Goal: Task Accomplishment & Management: Complete application form

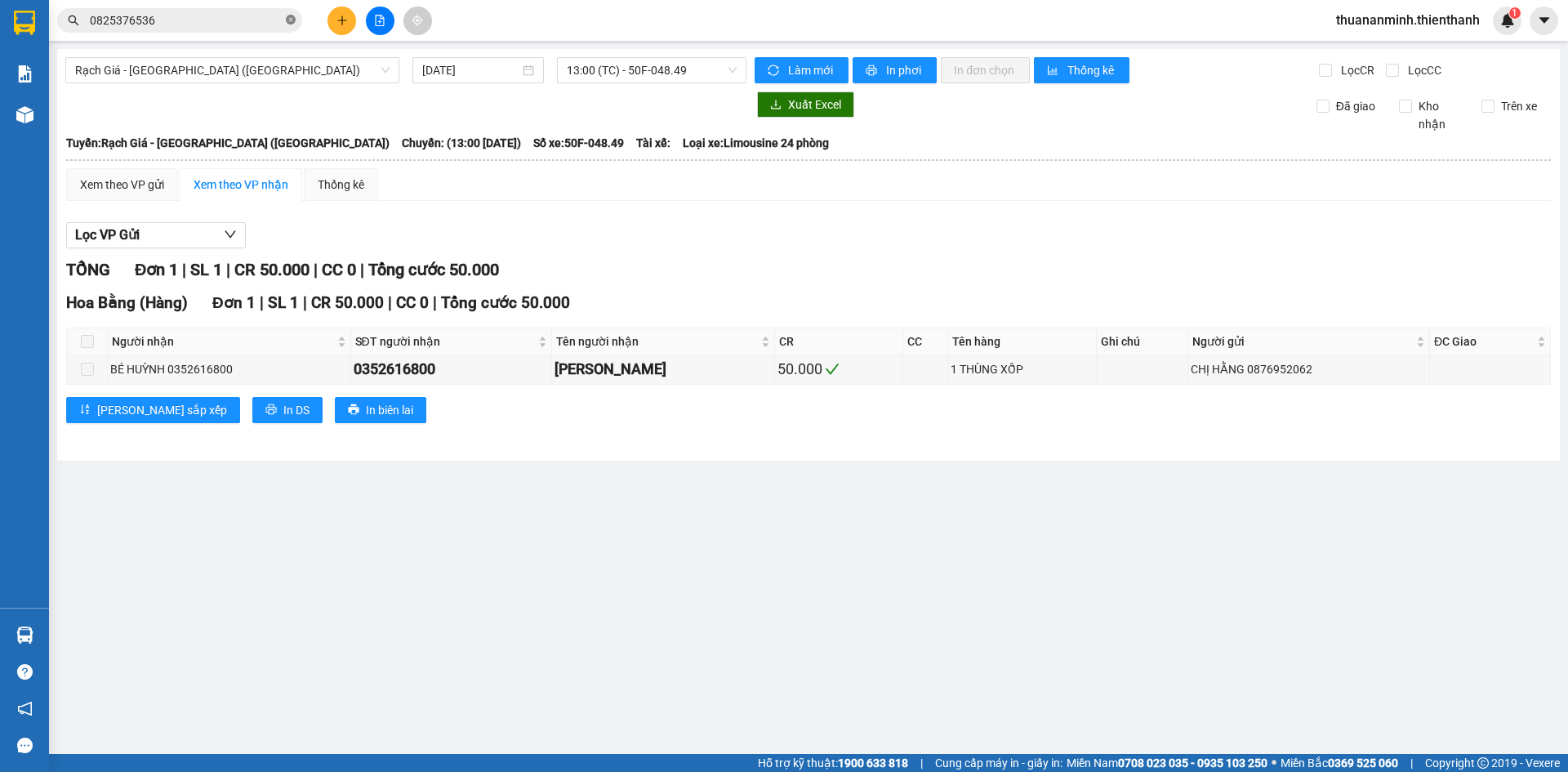
click at [293, 21] on icon "close-circle" at bounding box center [291, 19] width 10 height 10
click at [383, 24] on icon "file-add" at bounding box center [380, 20] width 12 height 12
click at [641, 69] on span "13:00 (TC) - 50F-048.49" at bounding box center [651, 70] width 170 height 25
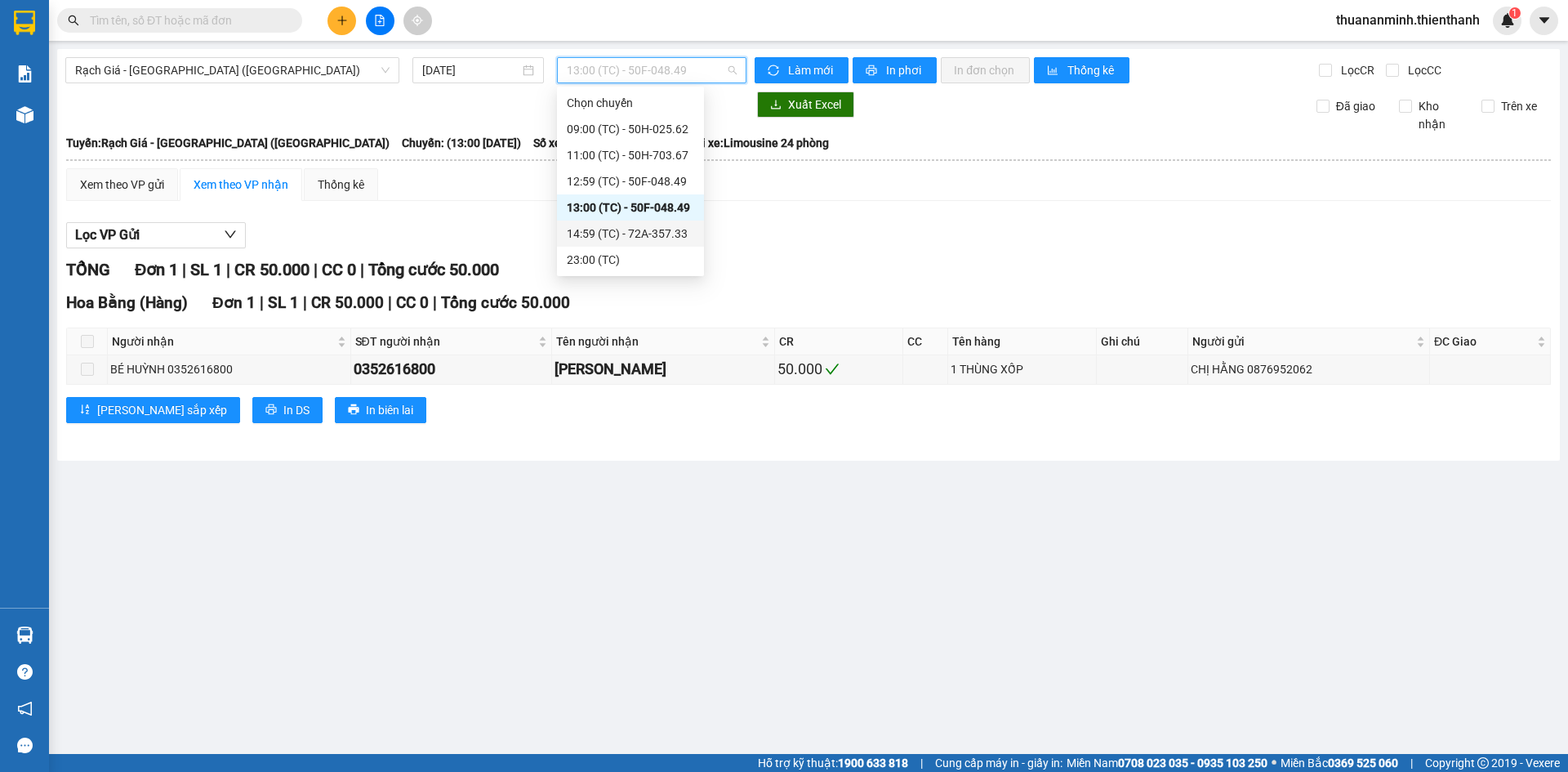
click at [751, 241] on div "Lọc VP Gửi" at bounding box center [808, 235] width 1484 height 27
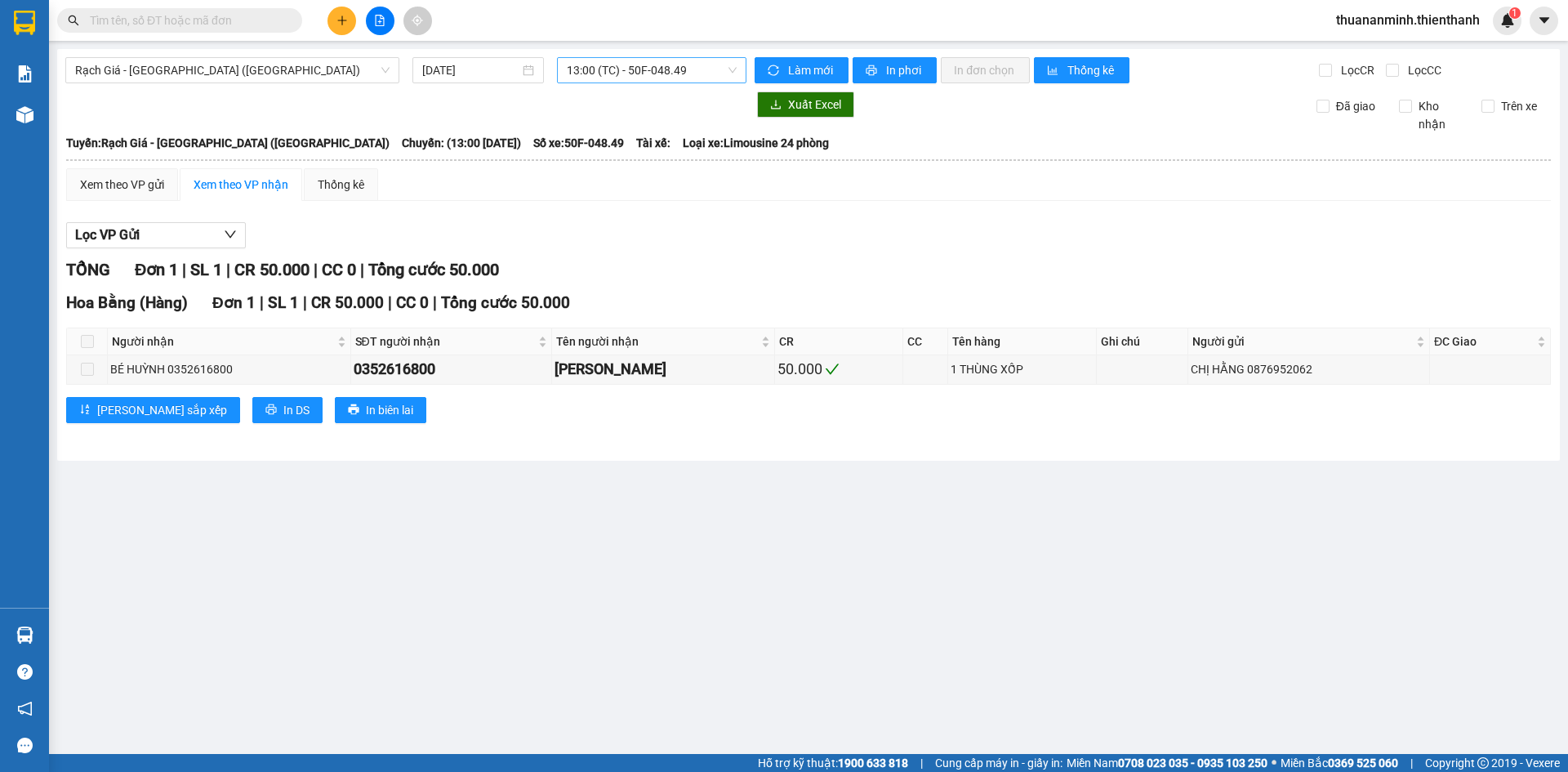
click at [682, 77] on span "13:00 (TC) - 50F-048.49" at bounding box center [651, 70] width 170 height 25
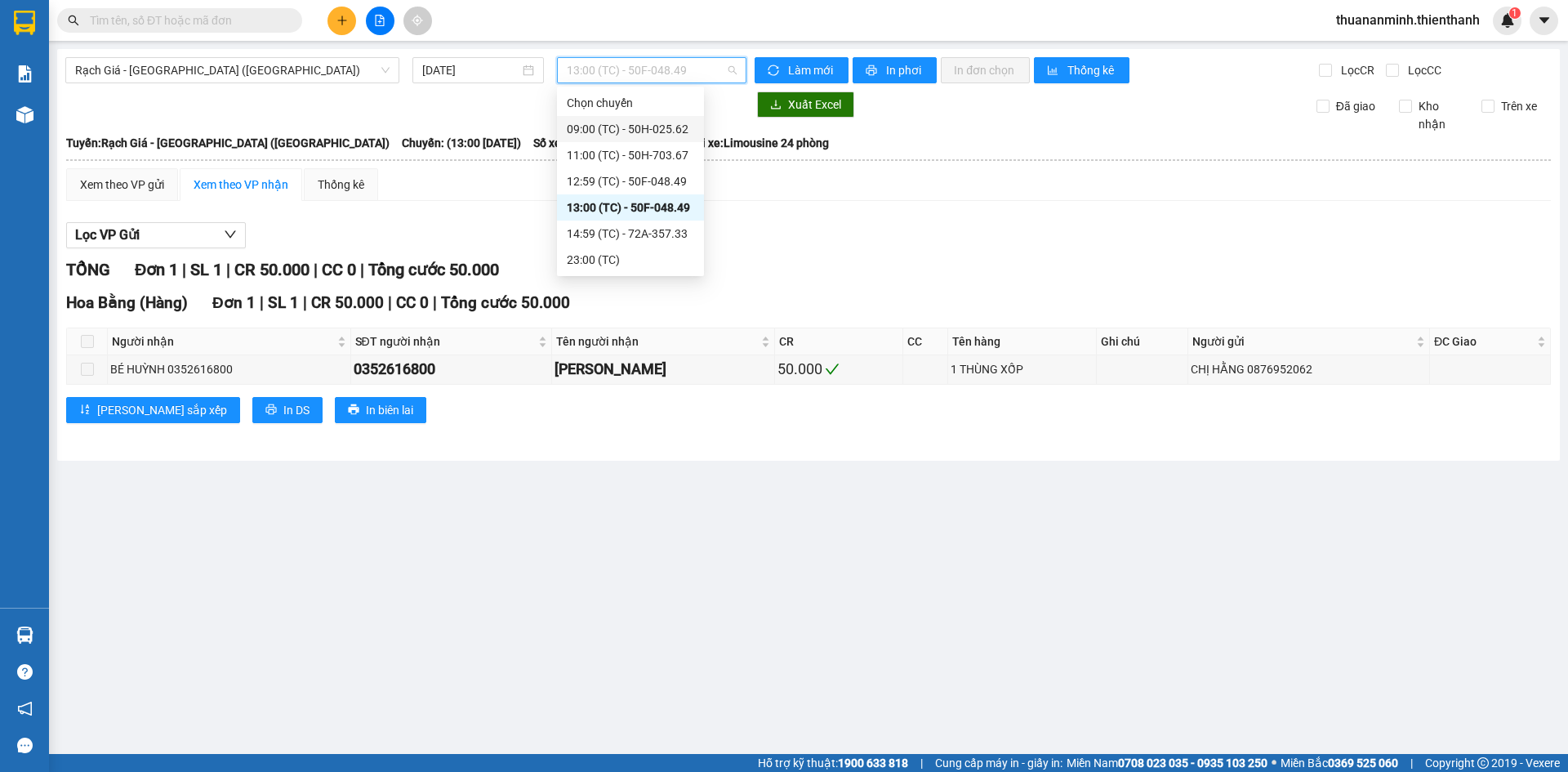
click at [760, 273] on div "TỔNG Đơn 1 | SL 1 | CR 50.000 | CC 0 | Tổng cước 50.000" at bounding box center [808, 270] width 1484 height 25
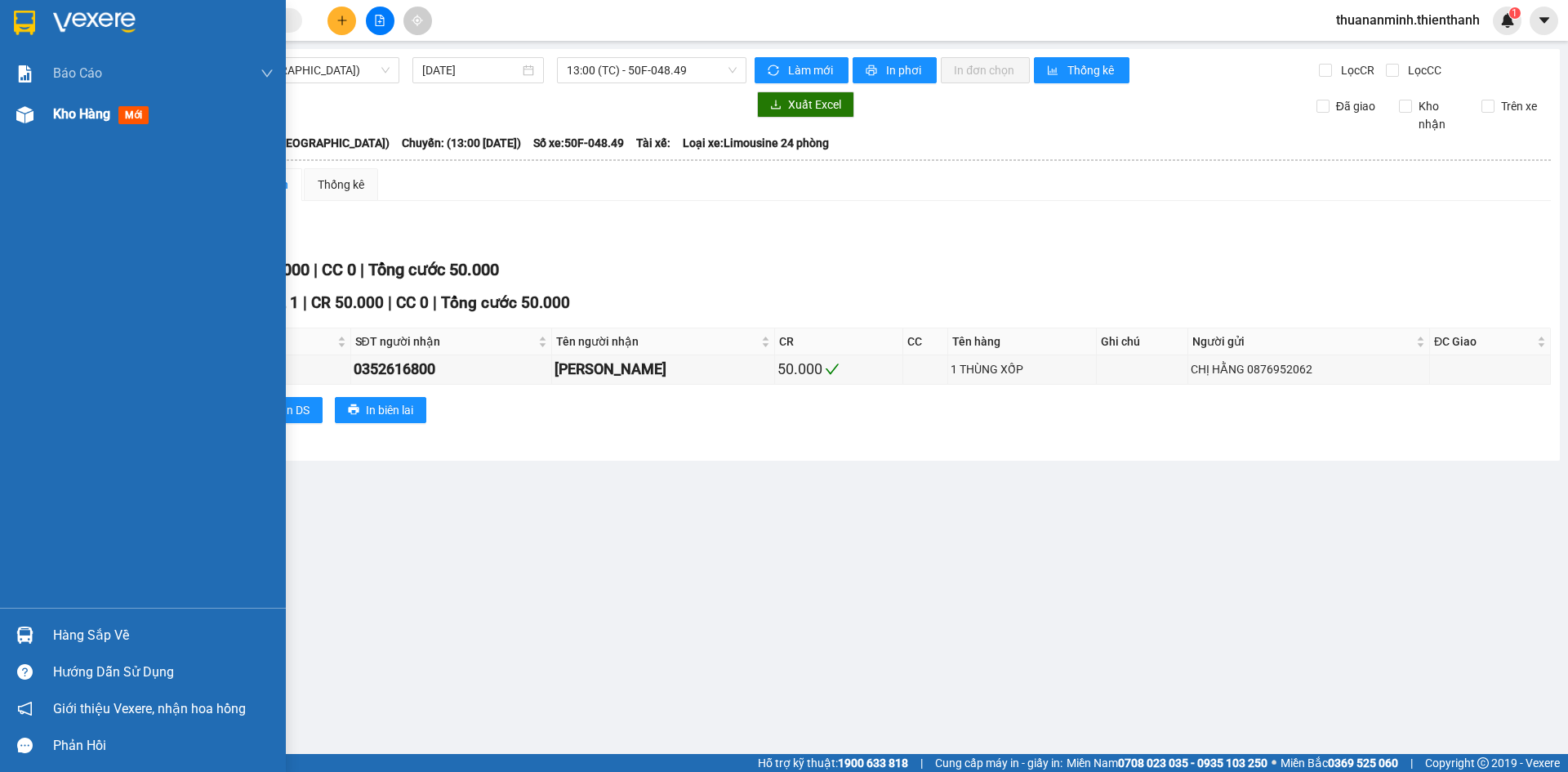
click at [91, 116] on span "Kho hàng" at bounding box center [82, 114] width 58 height 15
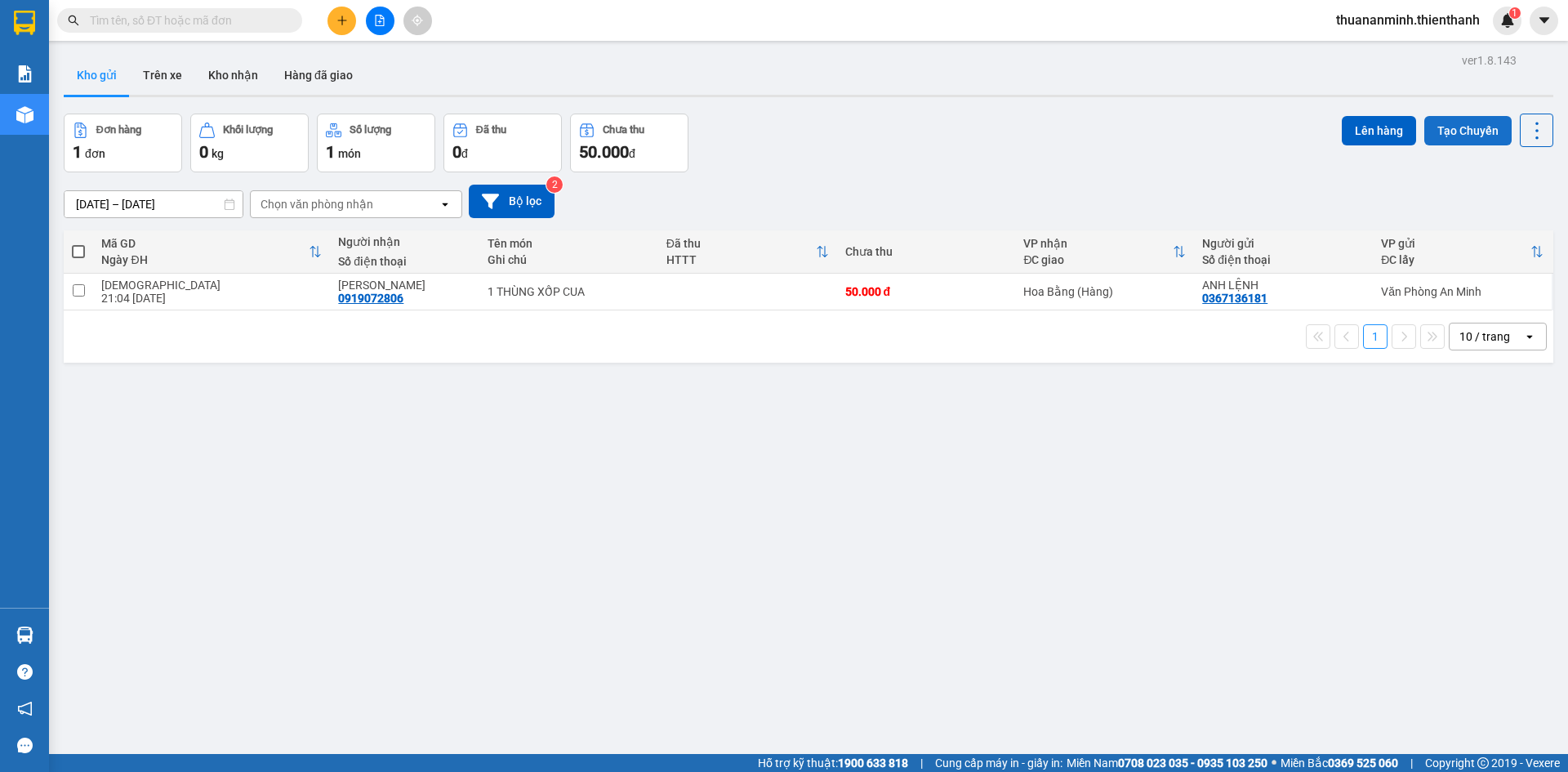
click at [1444, 132] on button "Tạo Chuyến" at bounding box center [1468, 131] width 87 height 30
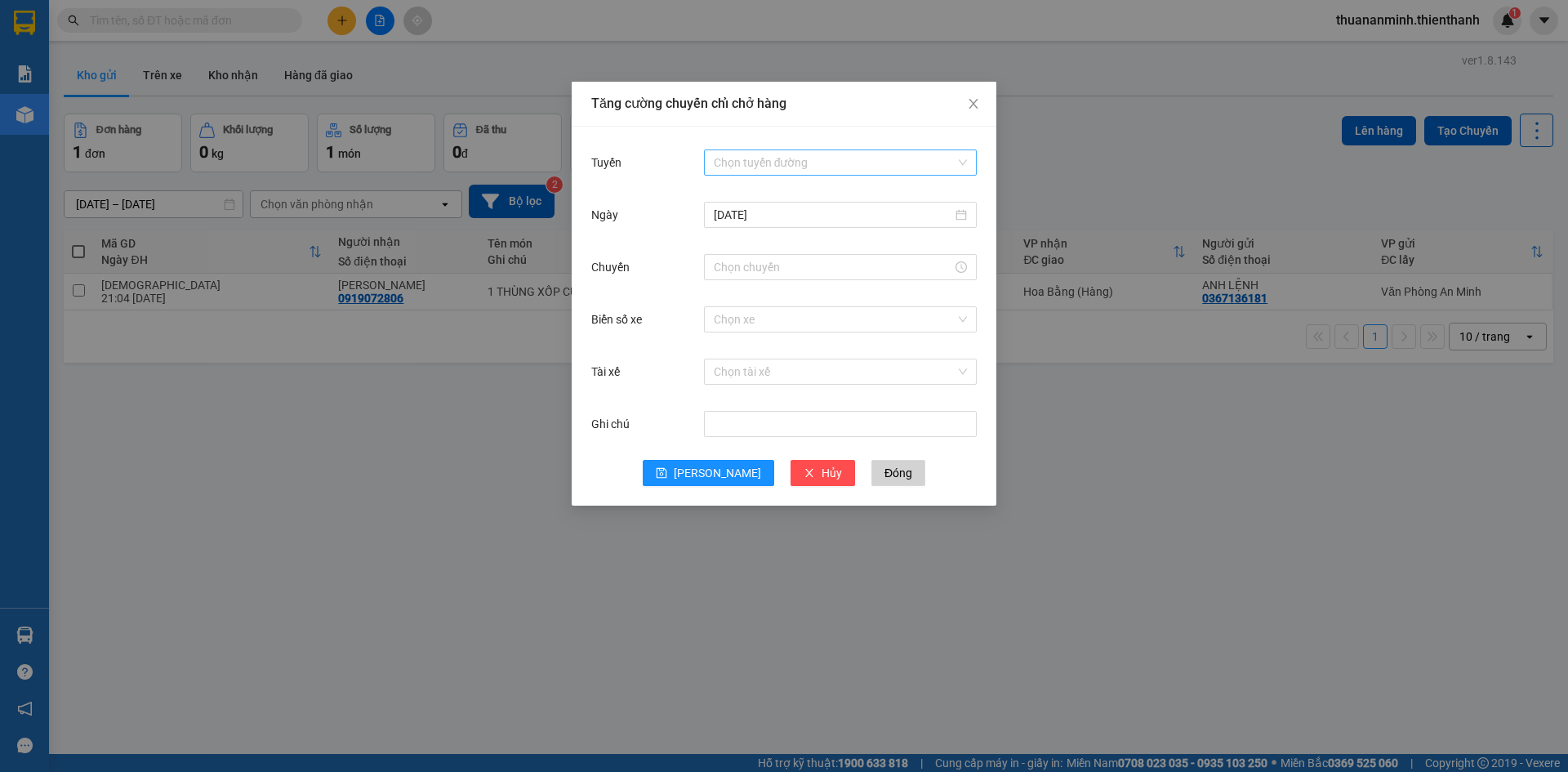
click at [790, 160] on input "Tuyến" at bounding box center [834, 163] width 242 height 25
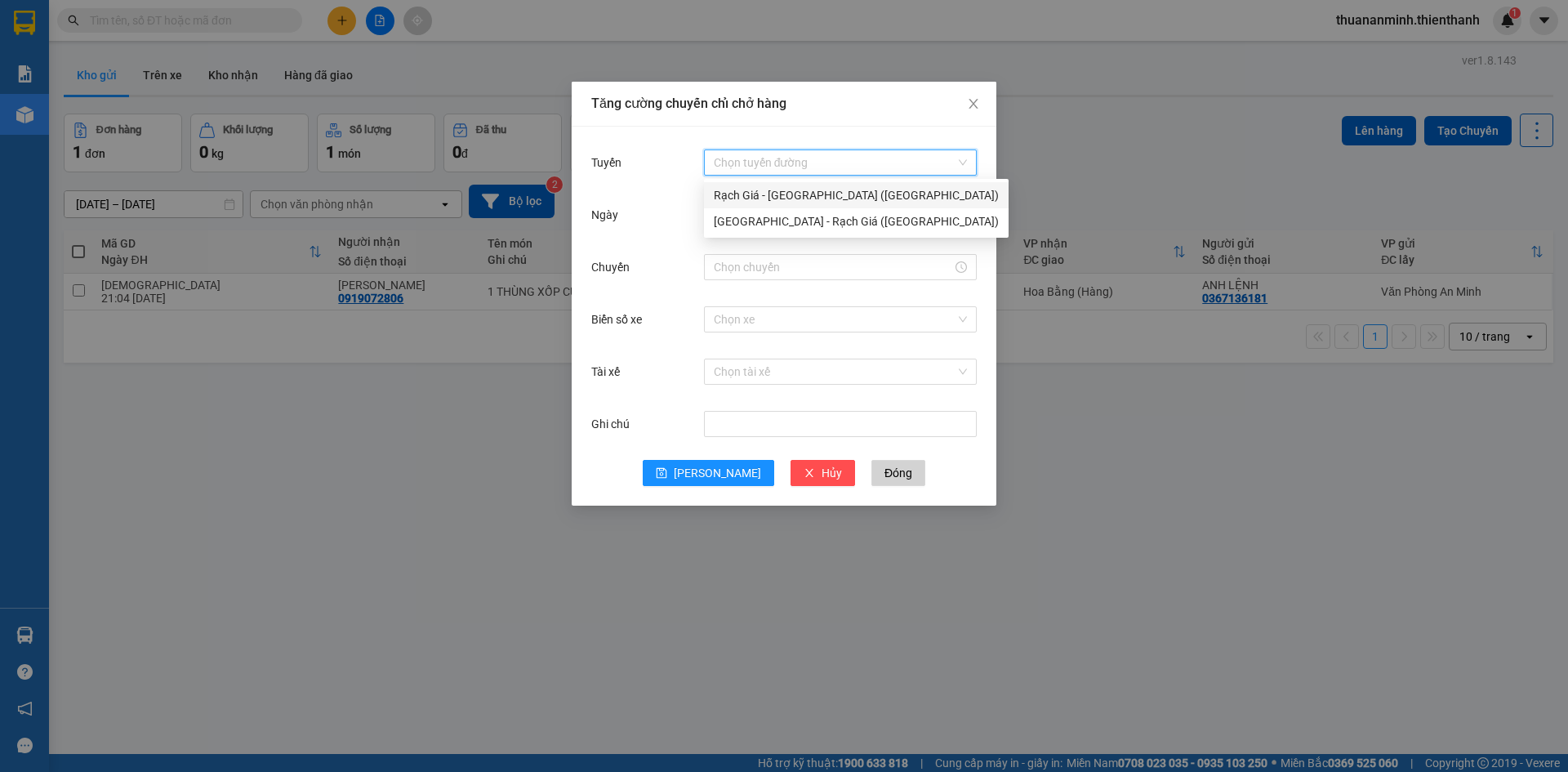
click at [793, 200] on div "Rạch Giá - [GEOGRAPHIC_DATA] ([GEOGRAPHIC_DATA])" at bounding box center [856, 195] width 285 height 18
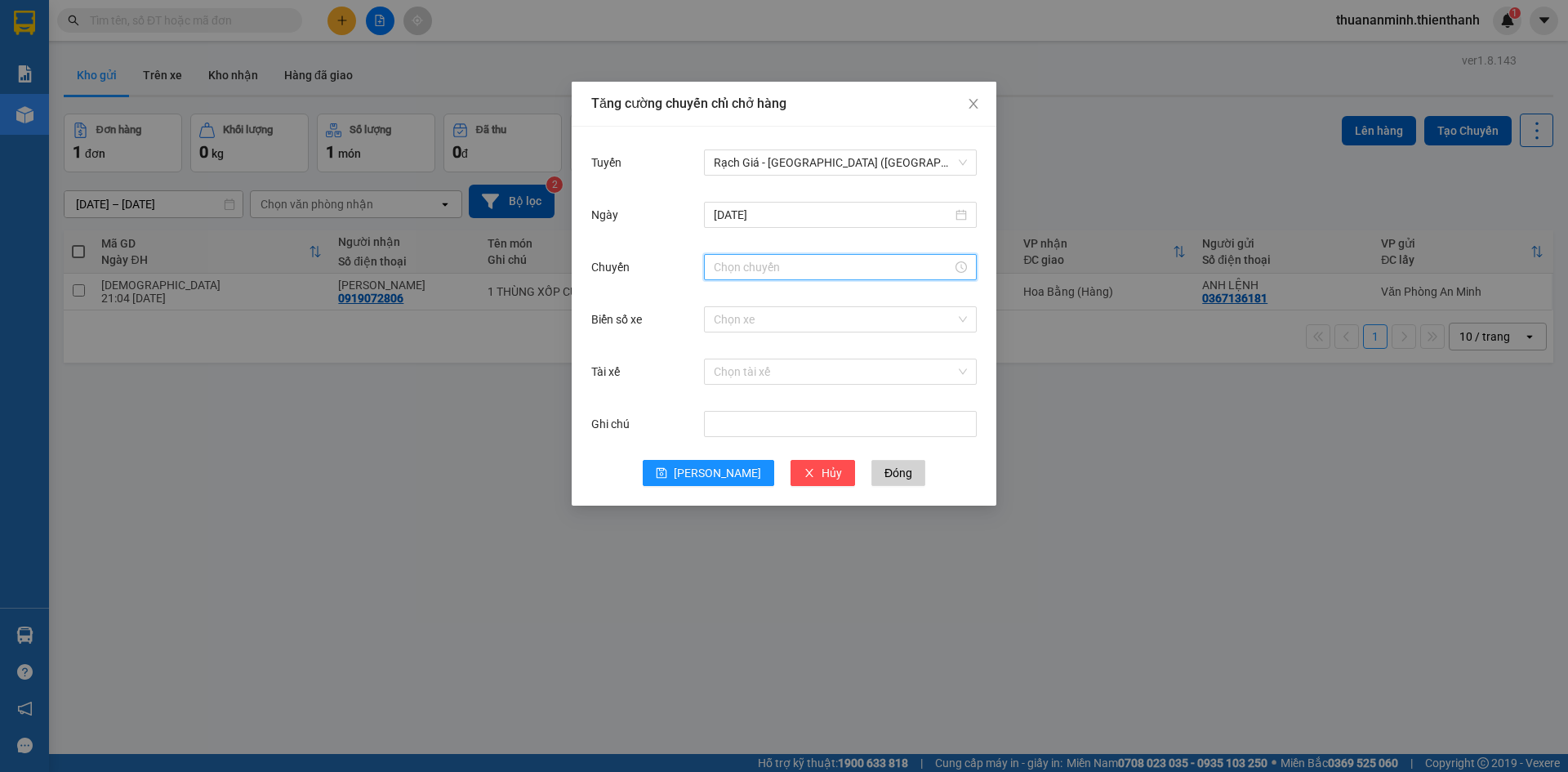
click at [801, 276] on input "Chuyến" at bounding box center [832, 267] width 238 height 18
click at [722, 383] on div "23" at bounding box center [727, 380] width 46 height 23
click at [766, 296] on div "59" at bounding box center [773, 299] width 45 height 23
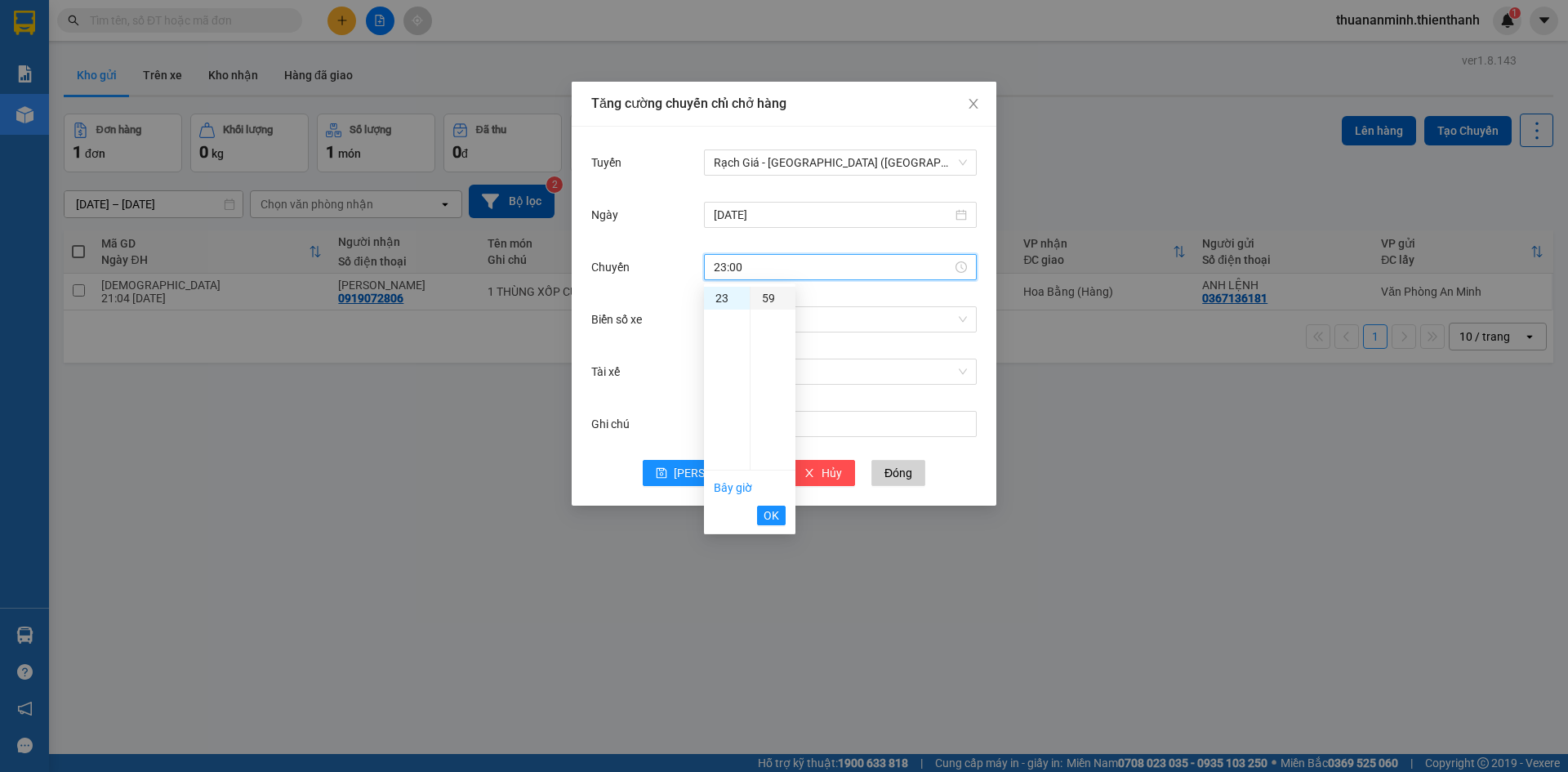
type input "23:59"
click at [775, 519] on span "OK" at bounding box center [771, 515] width 15 height 18
click at [808, 322] on input "Biển số xe" at bounding box center [834, 320] width 242 height 25
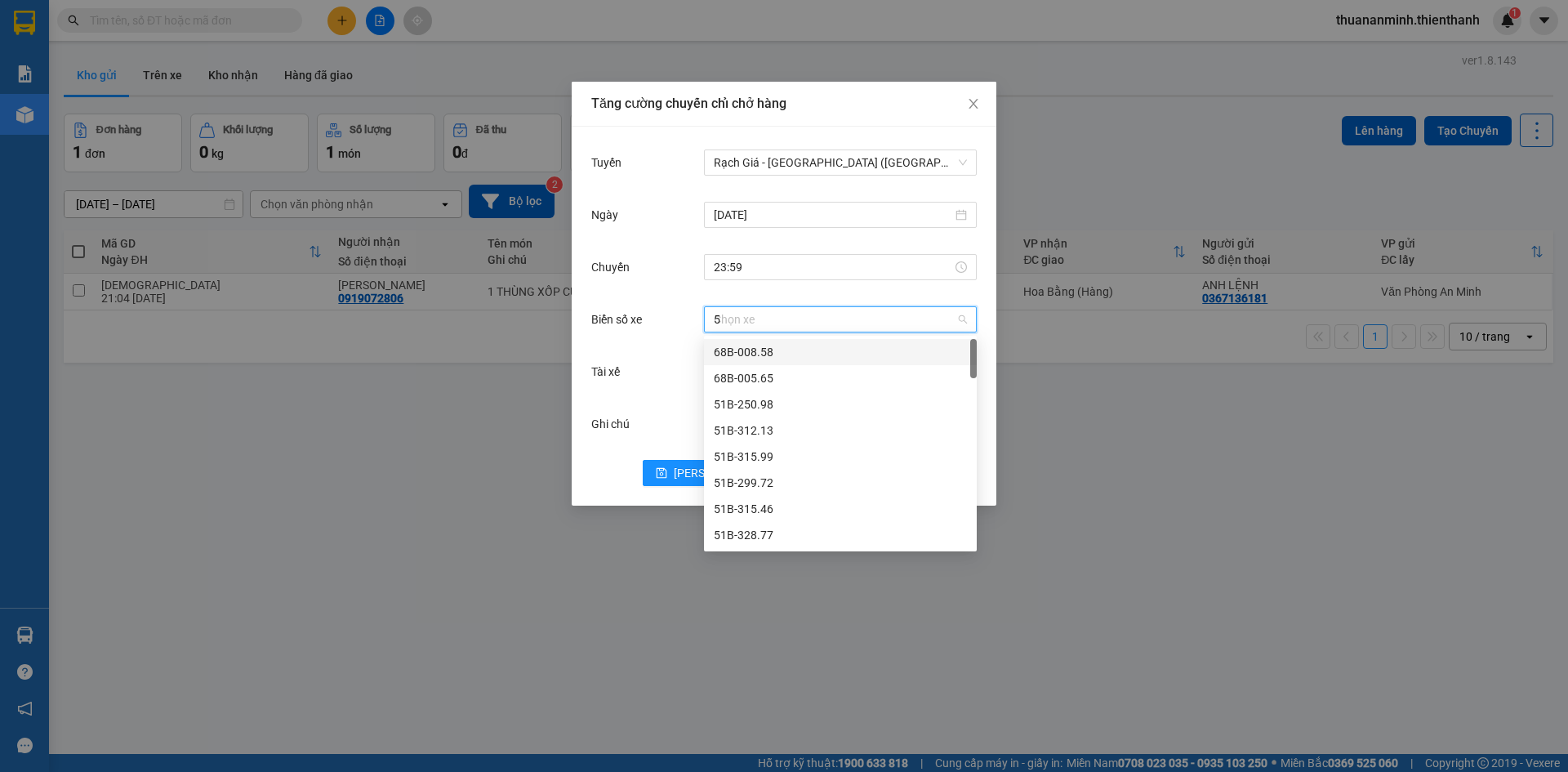
type input "50"
click at [803, 322] on input "50" at bounding box center [834, 320] width 242 height 25
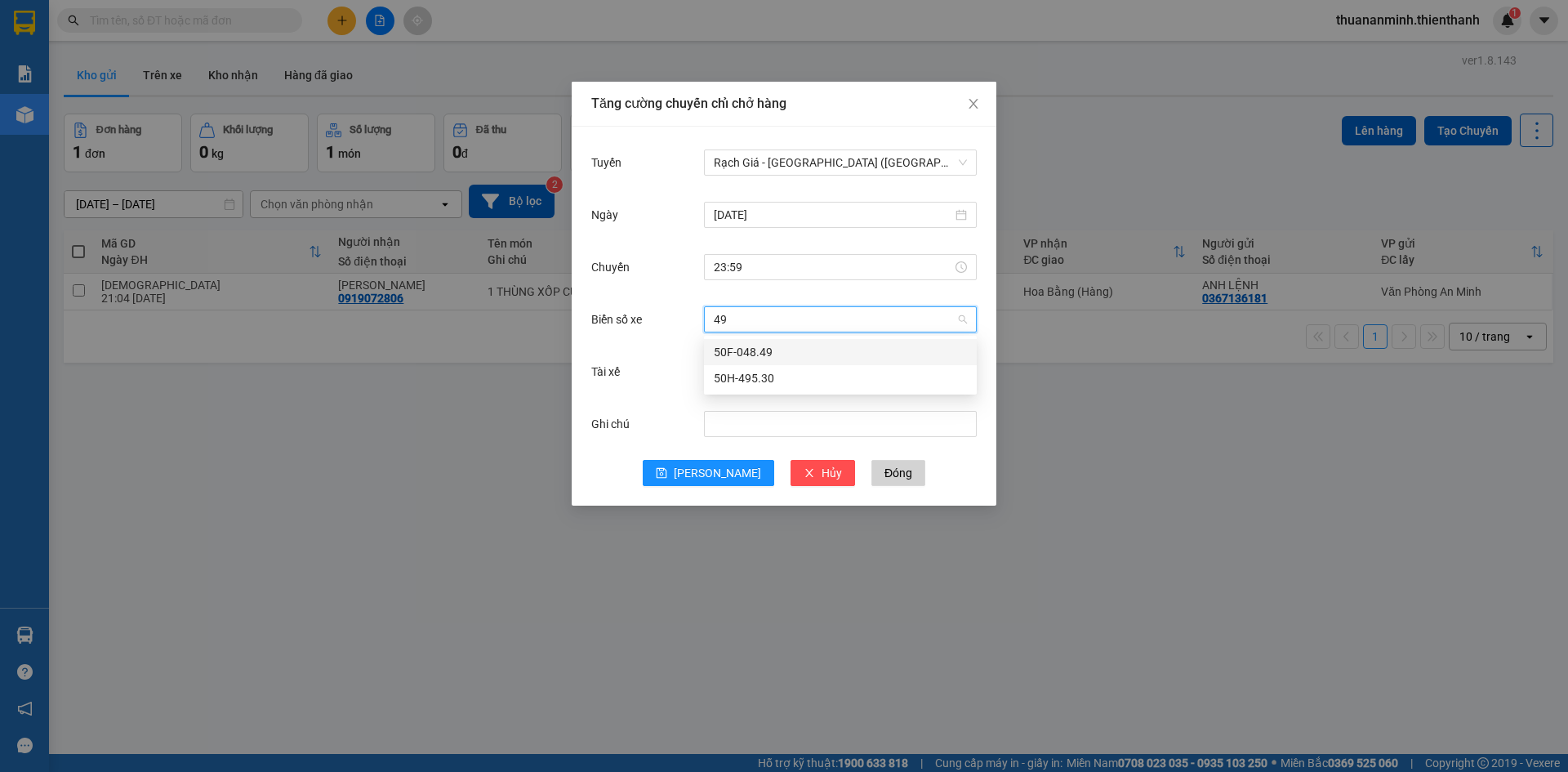
type input "4"
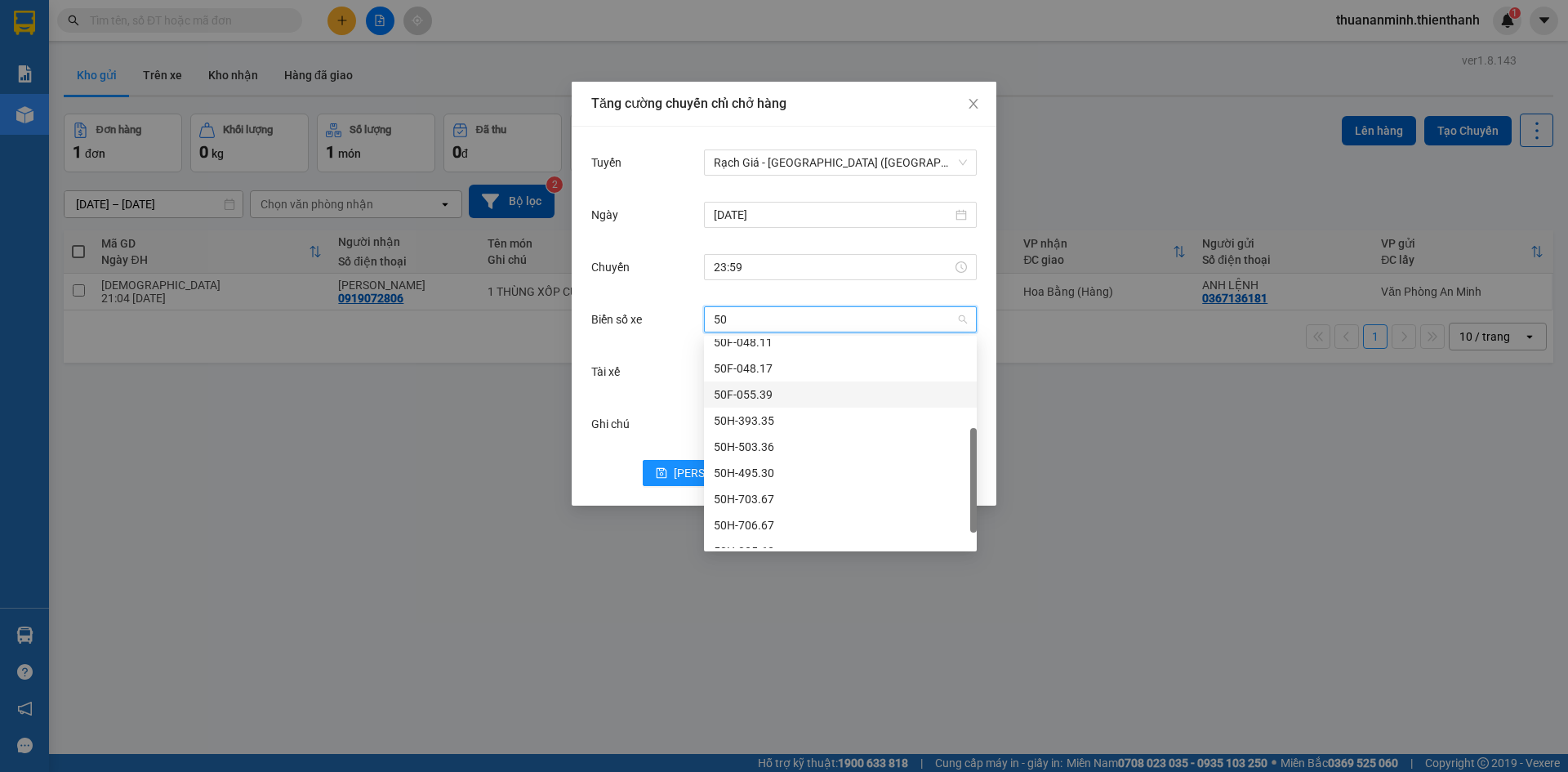
scroll to position [287, 0]
type input "50"
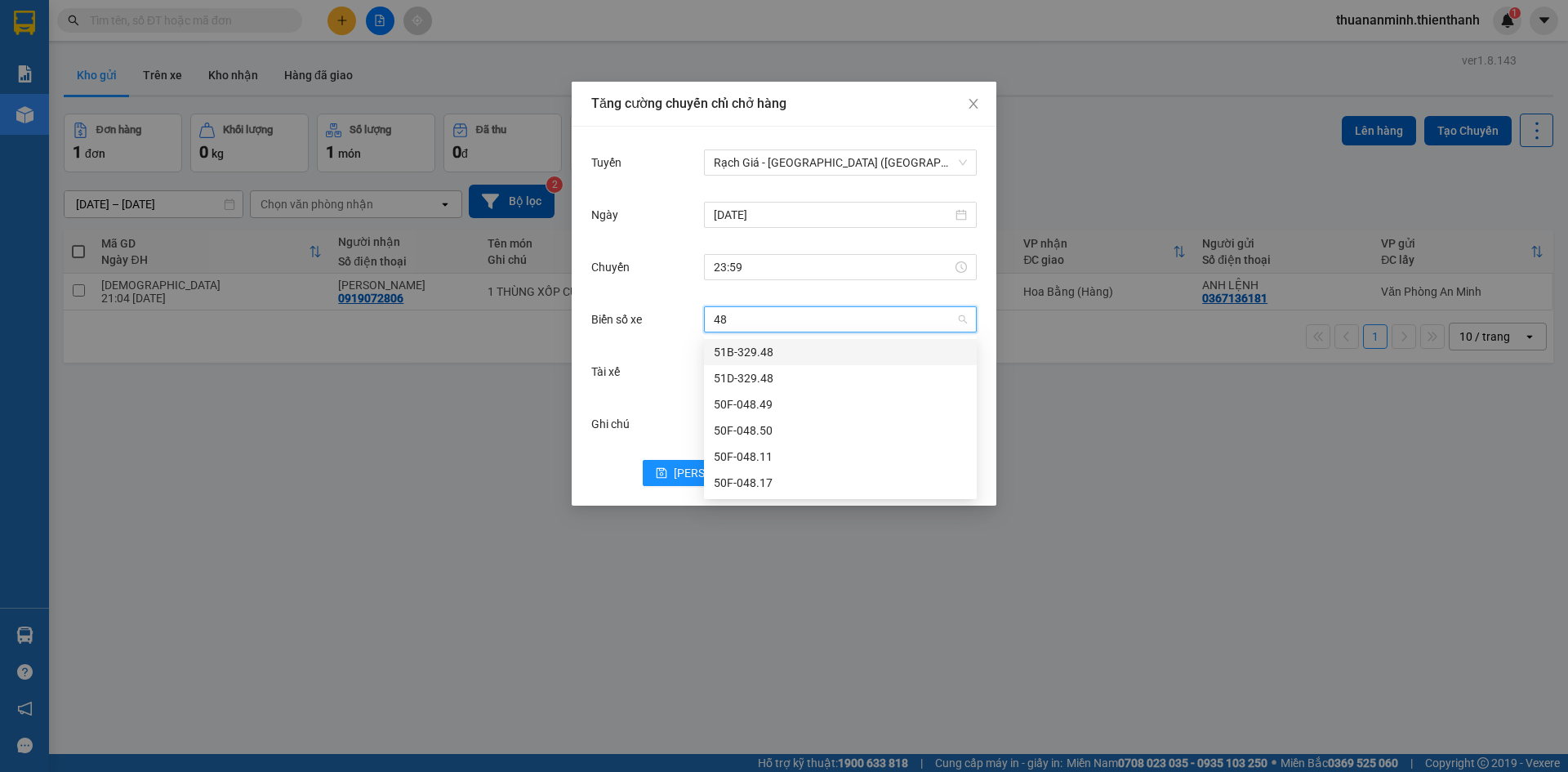
scroll to position [0, 0]
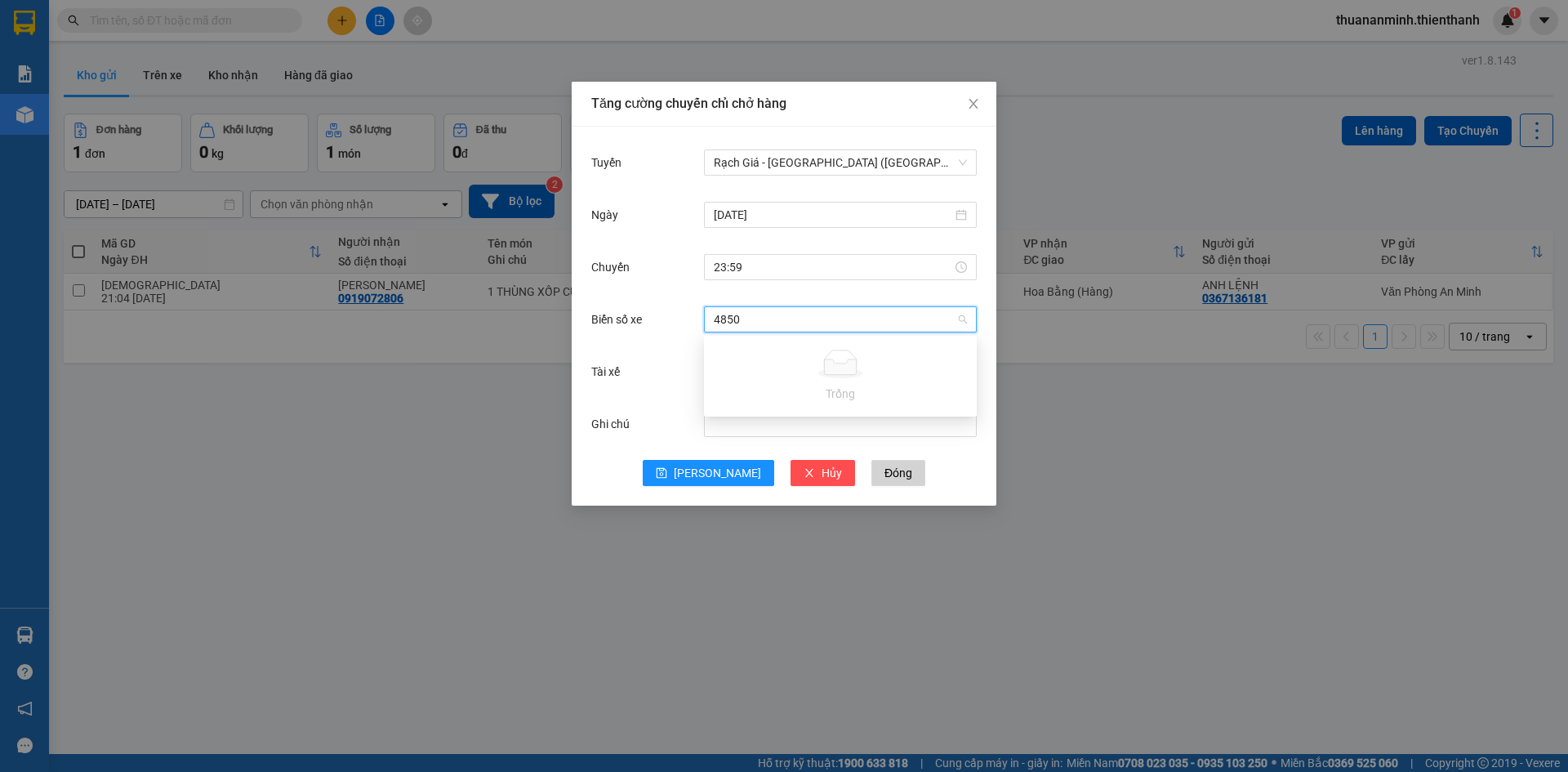
click at [831, 316] on input "4850" at bounding box center [834, 320] width 242 height 25
type input "4850"
click at [1102, 410] on div "Tăng cường chuyến chỉ chở hàng Tuyến Rạch Giá - [GEOGRAPHIC_DATA] ([GEOGRAPHIC_…" at bounding box center [784, 386] width 1568 height 772
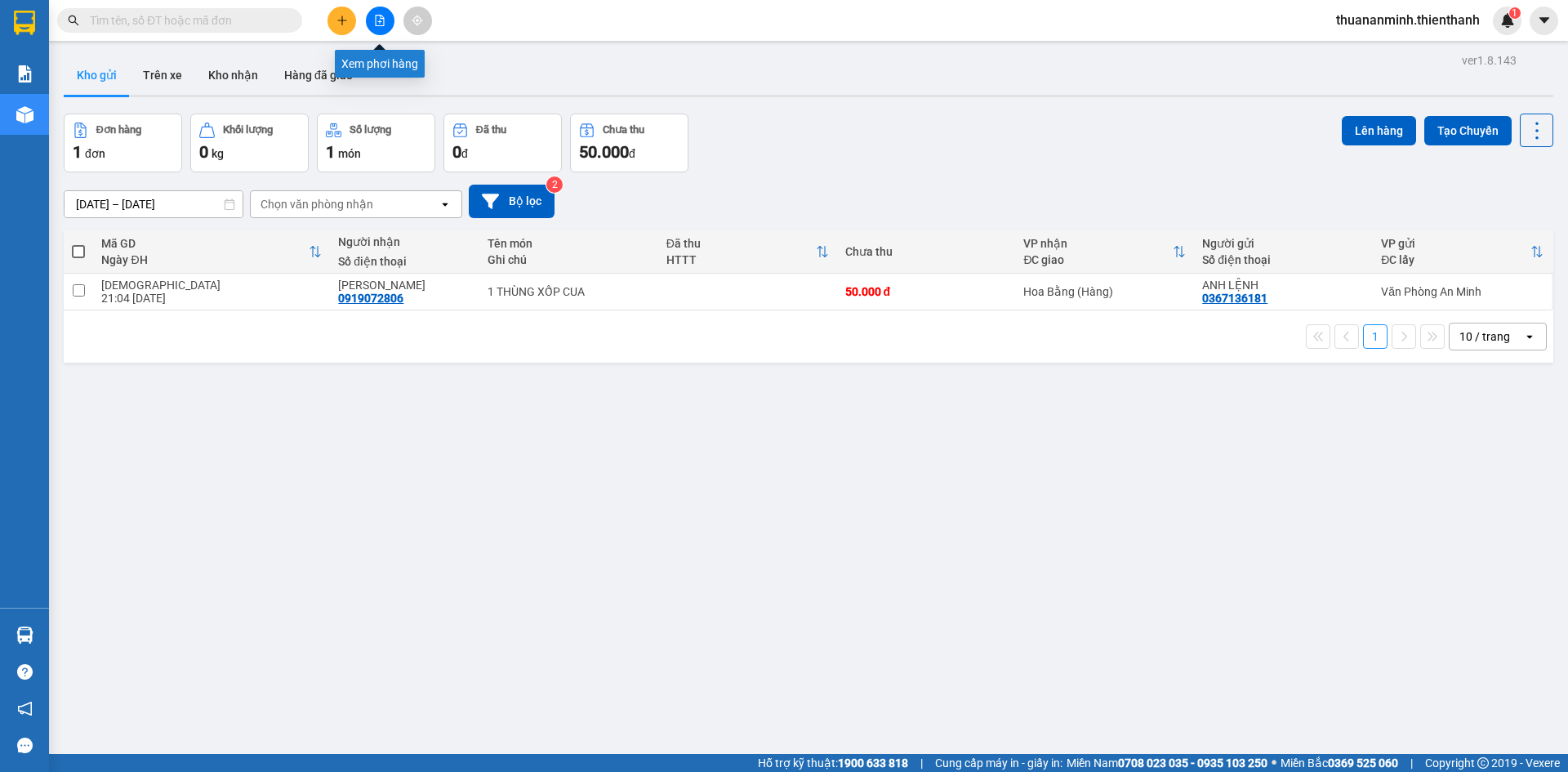
click at [384, 19] on icon "file-add" at bounding box center [379, 20] width 9 height 12
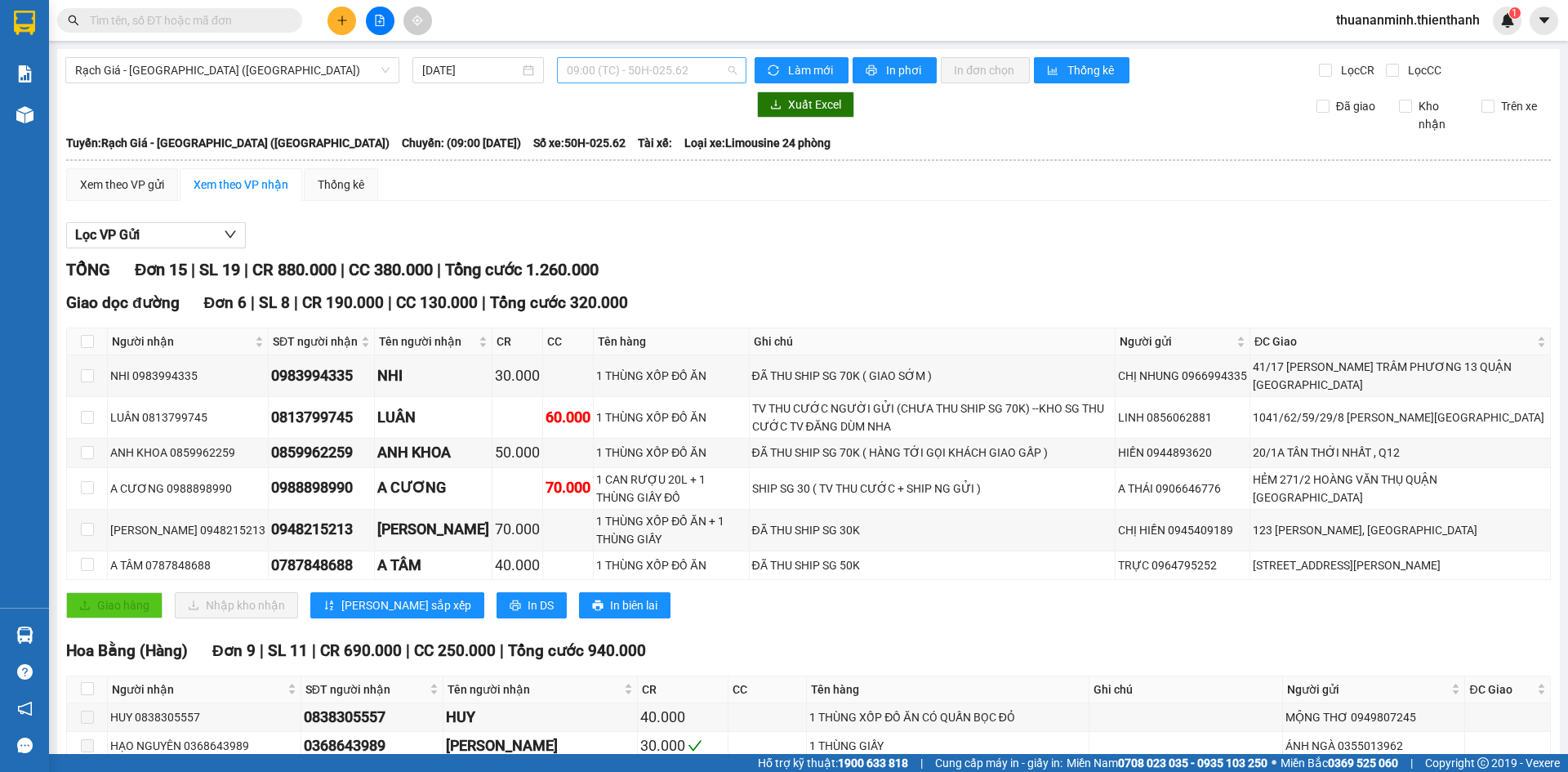
click at [687, 72] on span "09:00 (TC) - 50H-025.62" at bounding box center [651, 70] width 170 height 25
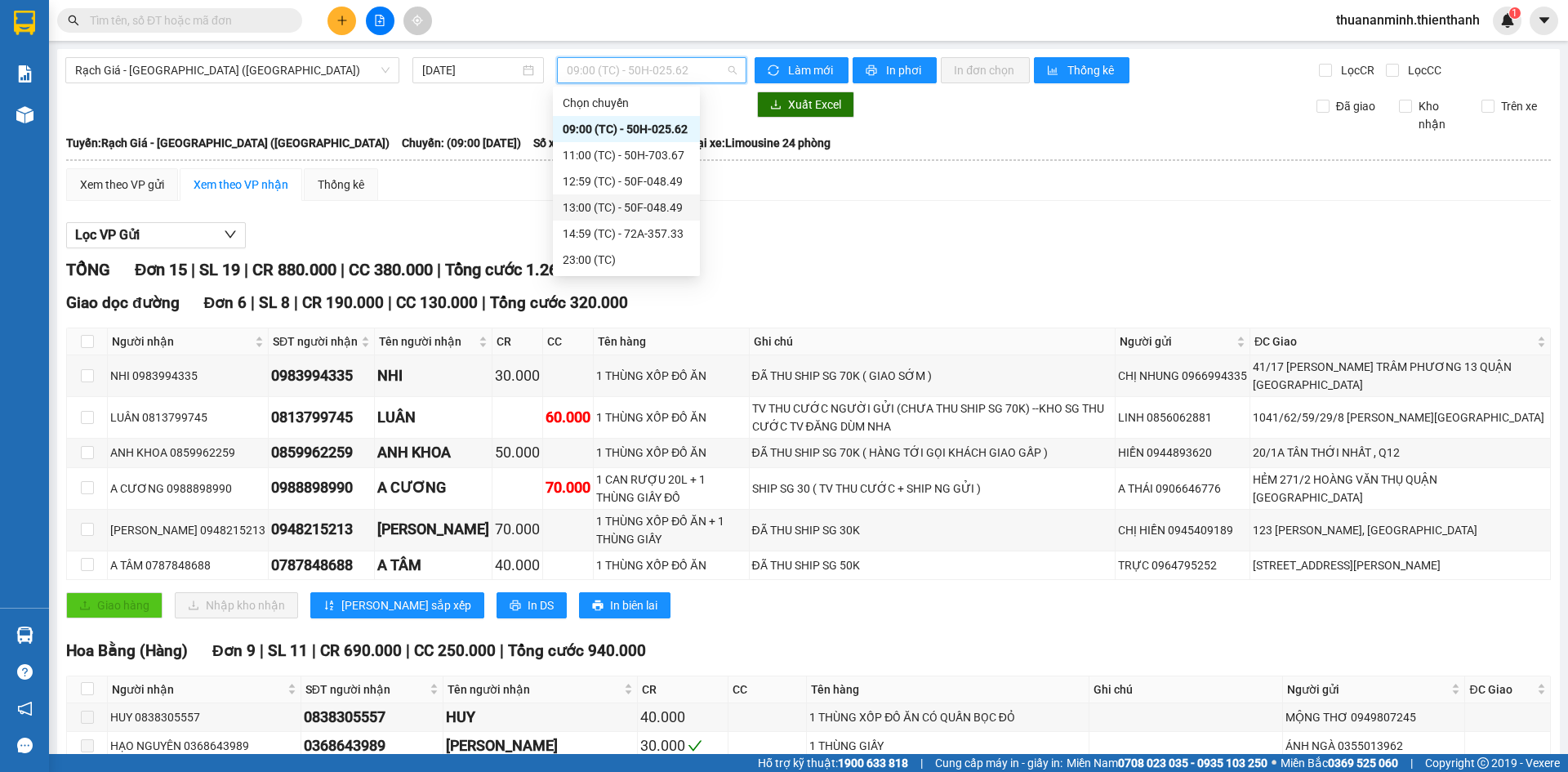
click at [771, 226] on div "Lọc VP Gửi" at bounding box center [808, 235] width 1484 height 27
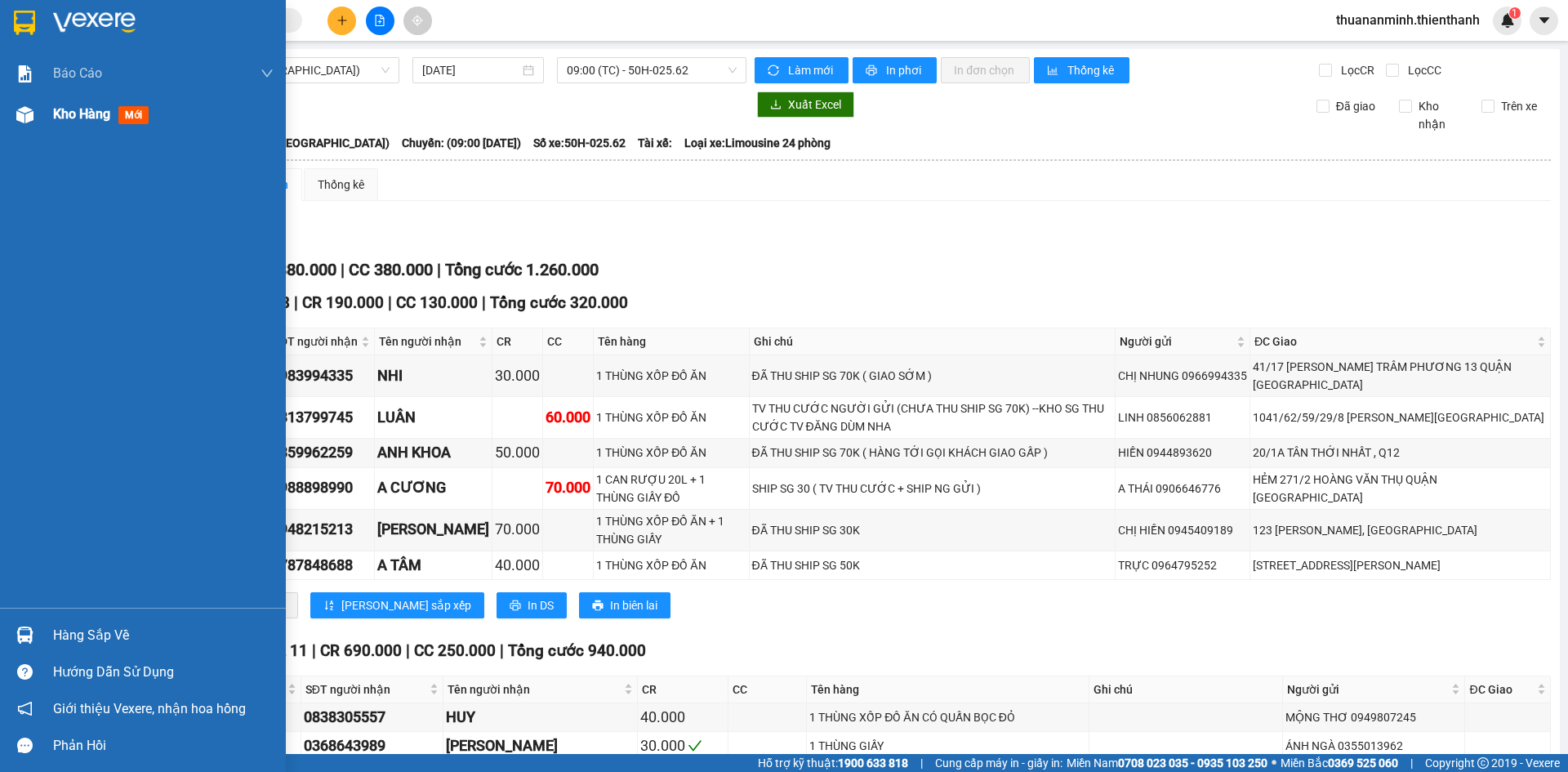
click at [117, 107] on div "Kho hàng mới" at bounding box center [104, 113] width 102 height 20
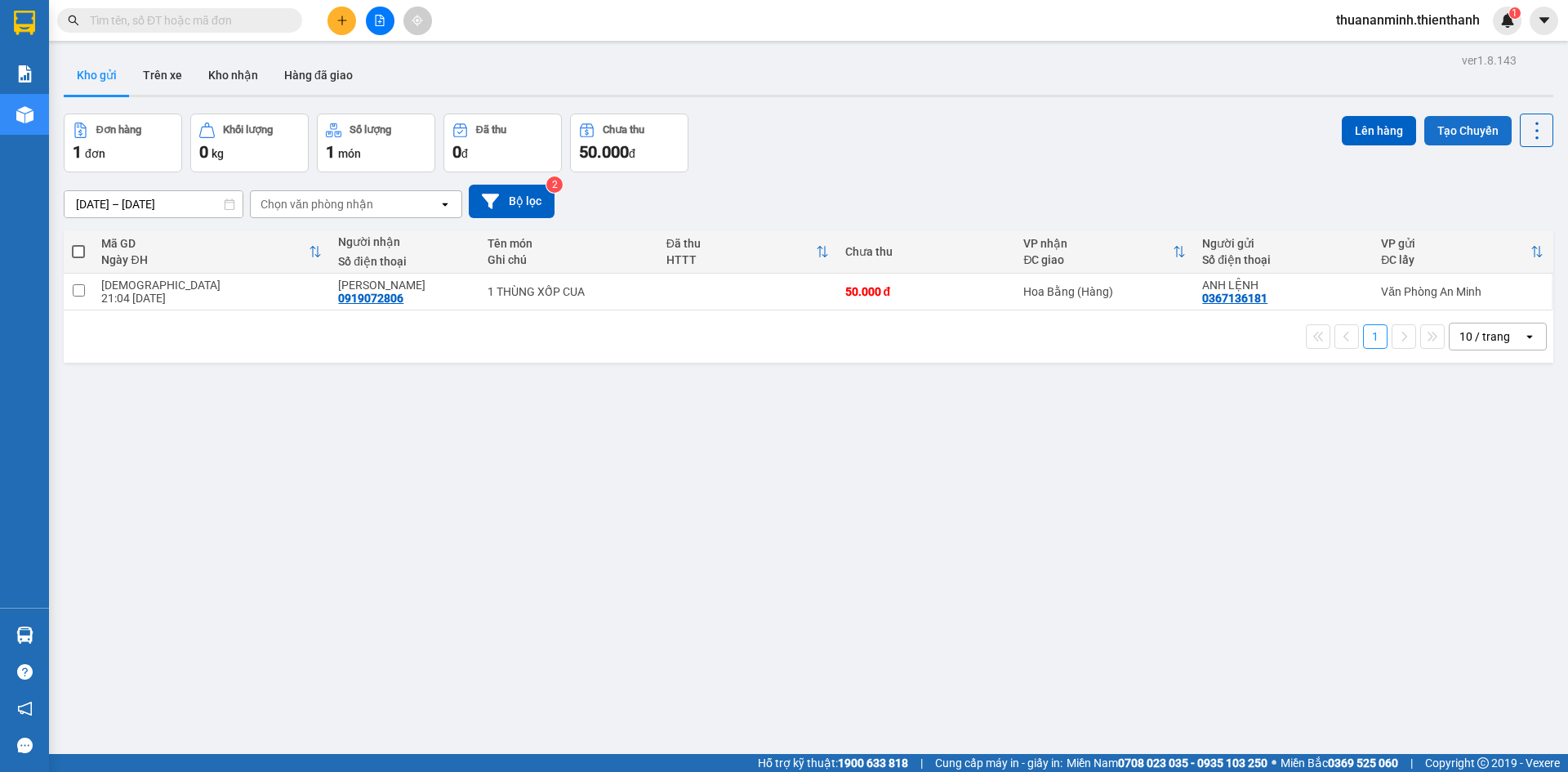
click at [1446, 125] on button "Tạo Chuyến" at bounding box center [1468, 131] width 87 height 30
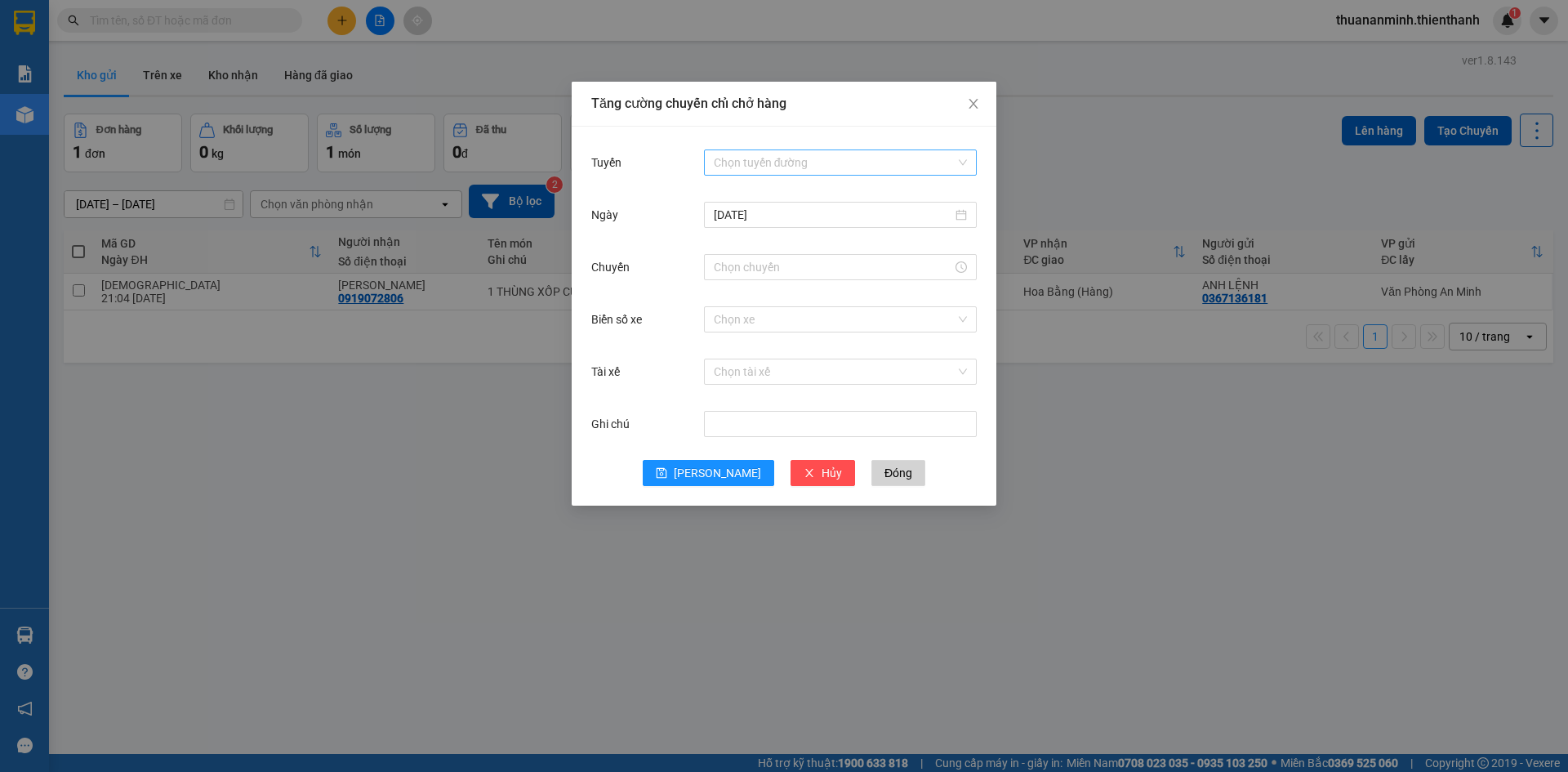
click at [830, 150] on div "Chọn tuyến đường" at bounding box center [840, 162] width 273 height 26
click at [803, 178] on div "Chọn tuyến đường" at bounding box center [840, 162] width 273 height 33
click at [830, 161] on input "Tuyến" at bounding box center [834, 163] width 242 height 25
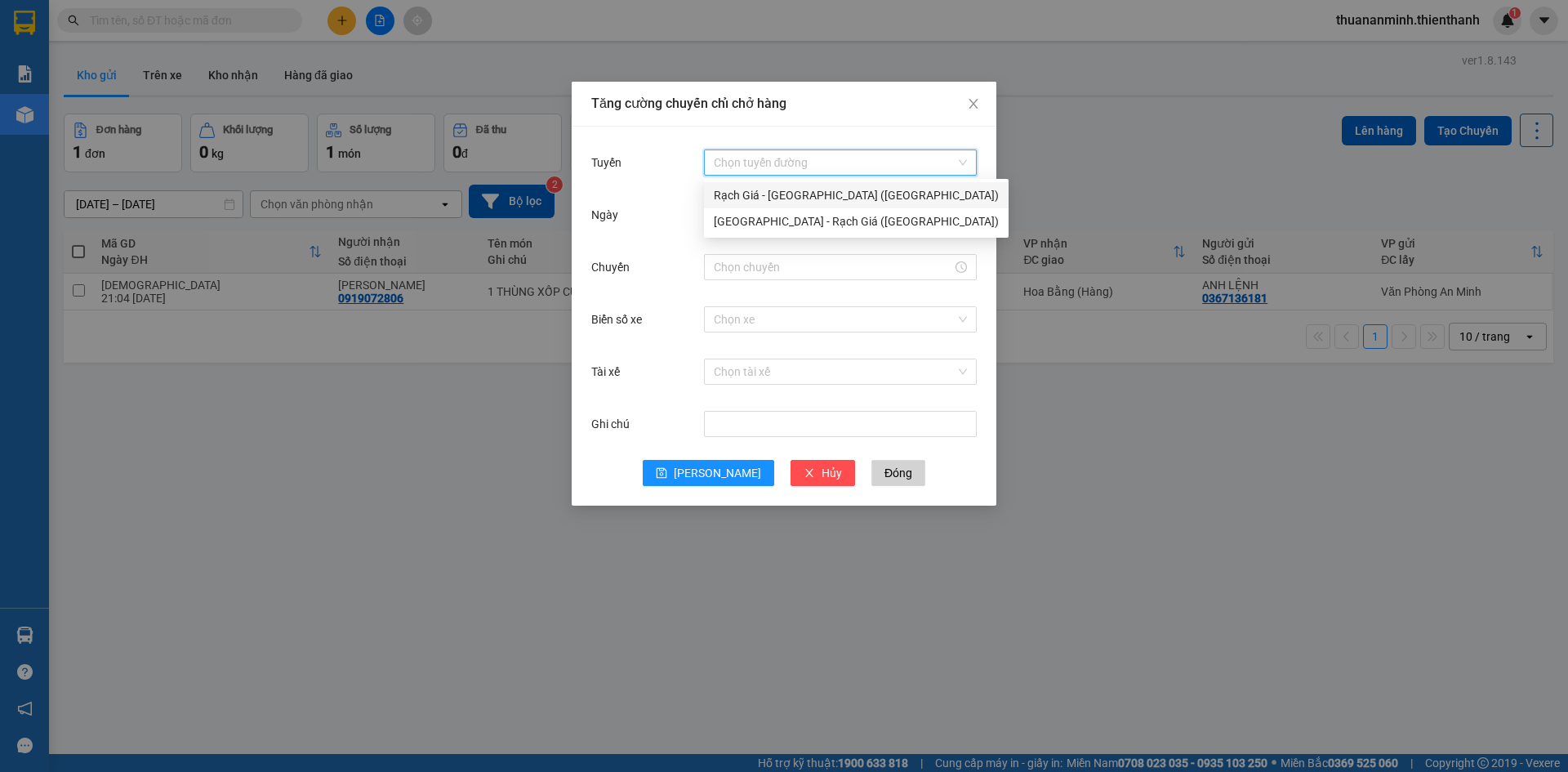
click at [805, 197] on div "Rạch Giá - [GEOGRAPHIC_DATA] ([GEOGRAPHIC_DATA])" at bounding box center [856, 195] width 285 height 18
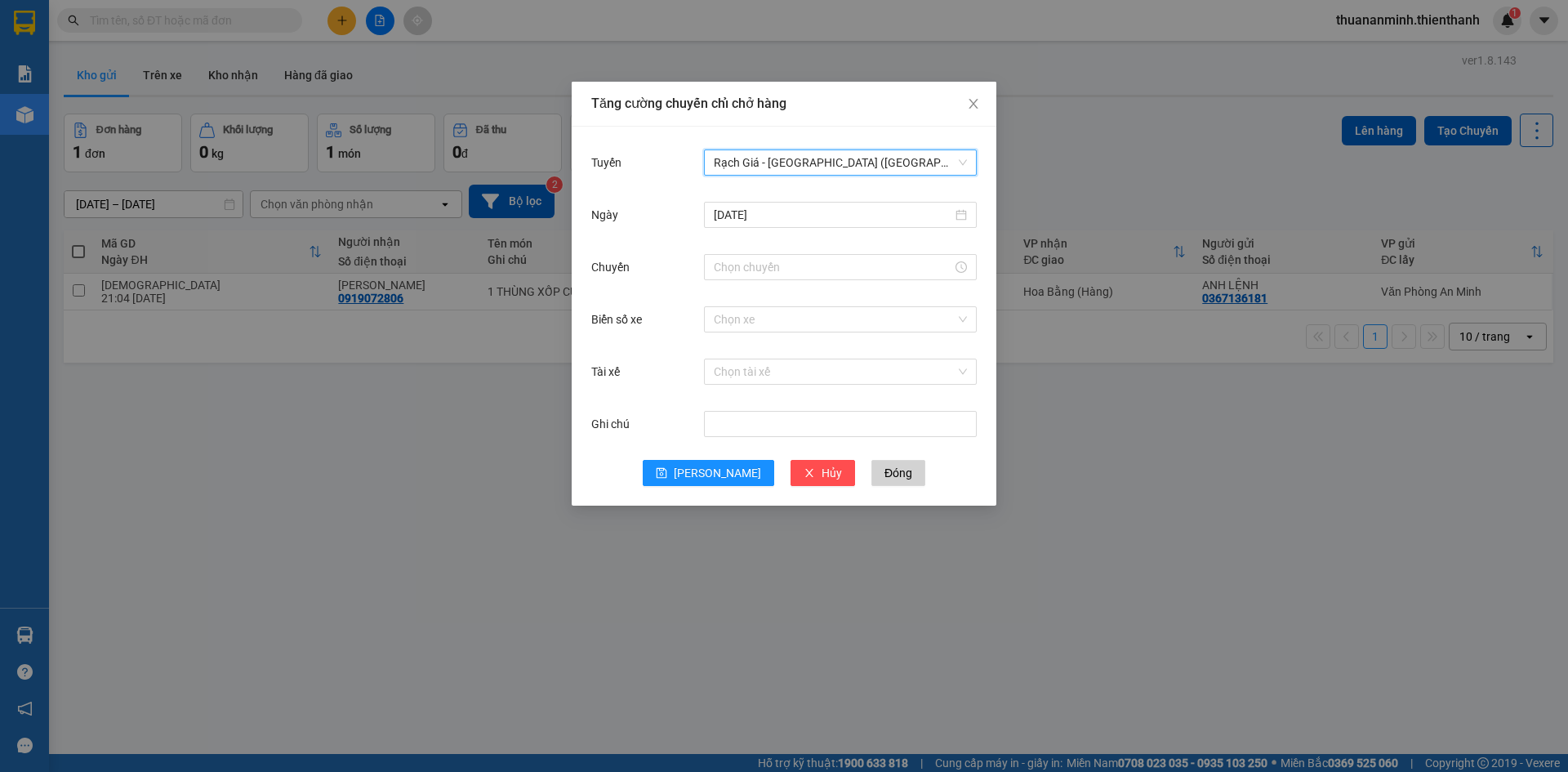
drag, startPoint x: 527, startPoint y: 62, endPoint x: 389, endPoint y: 29, distance: 141.9
click at [523, 62] on div "Tăng cường chuyến chỉ chở hàng Tuyến Rạch Giá - [GEOGRAPHIC_DATA] ([GEOGRAPHIC_…" at bounding box center [784, 386] width 1568 height 772
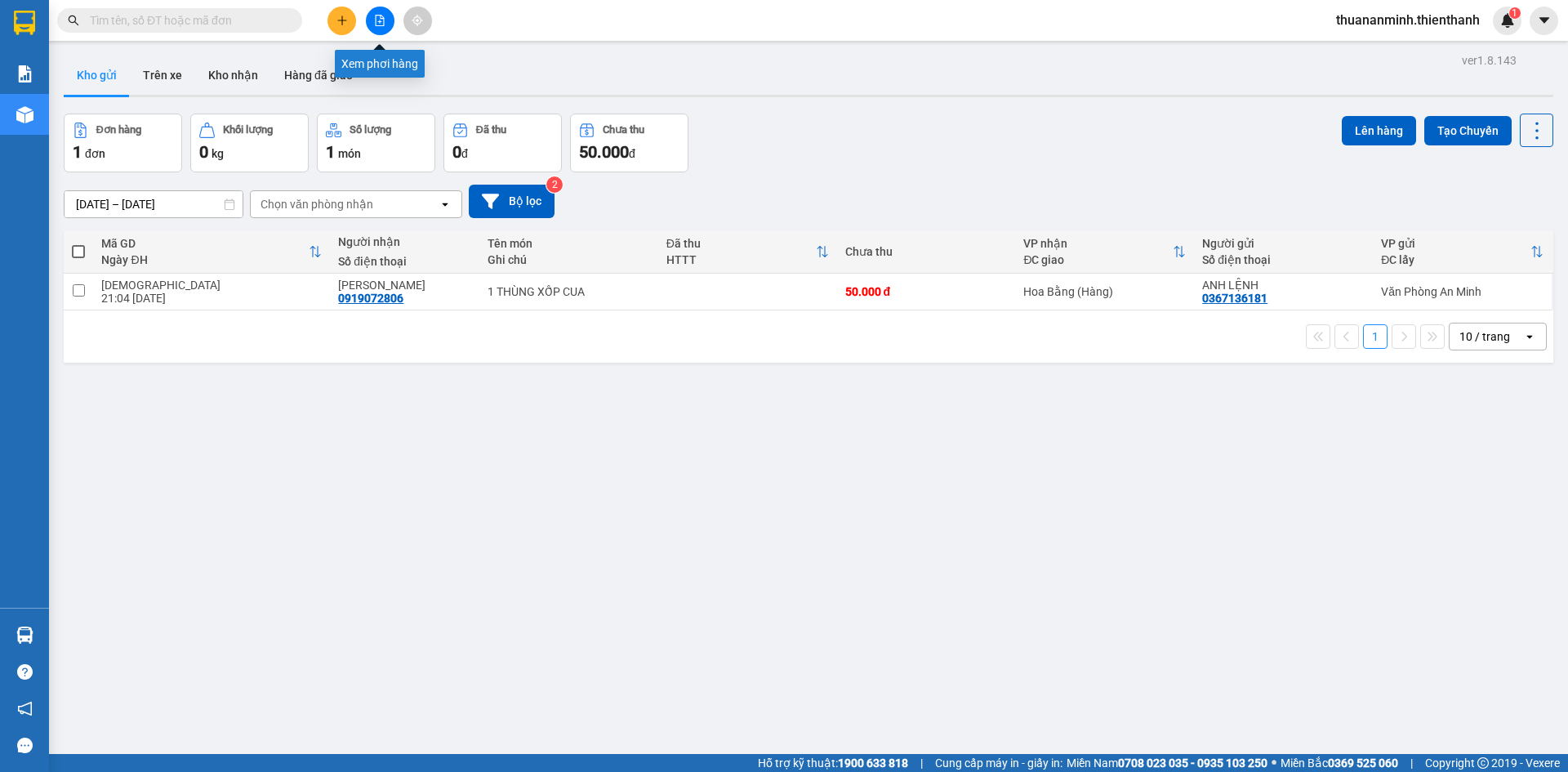
click at [374, 19] on button at bounding box center [380, 21] width 29 height 29
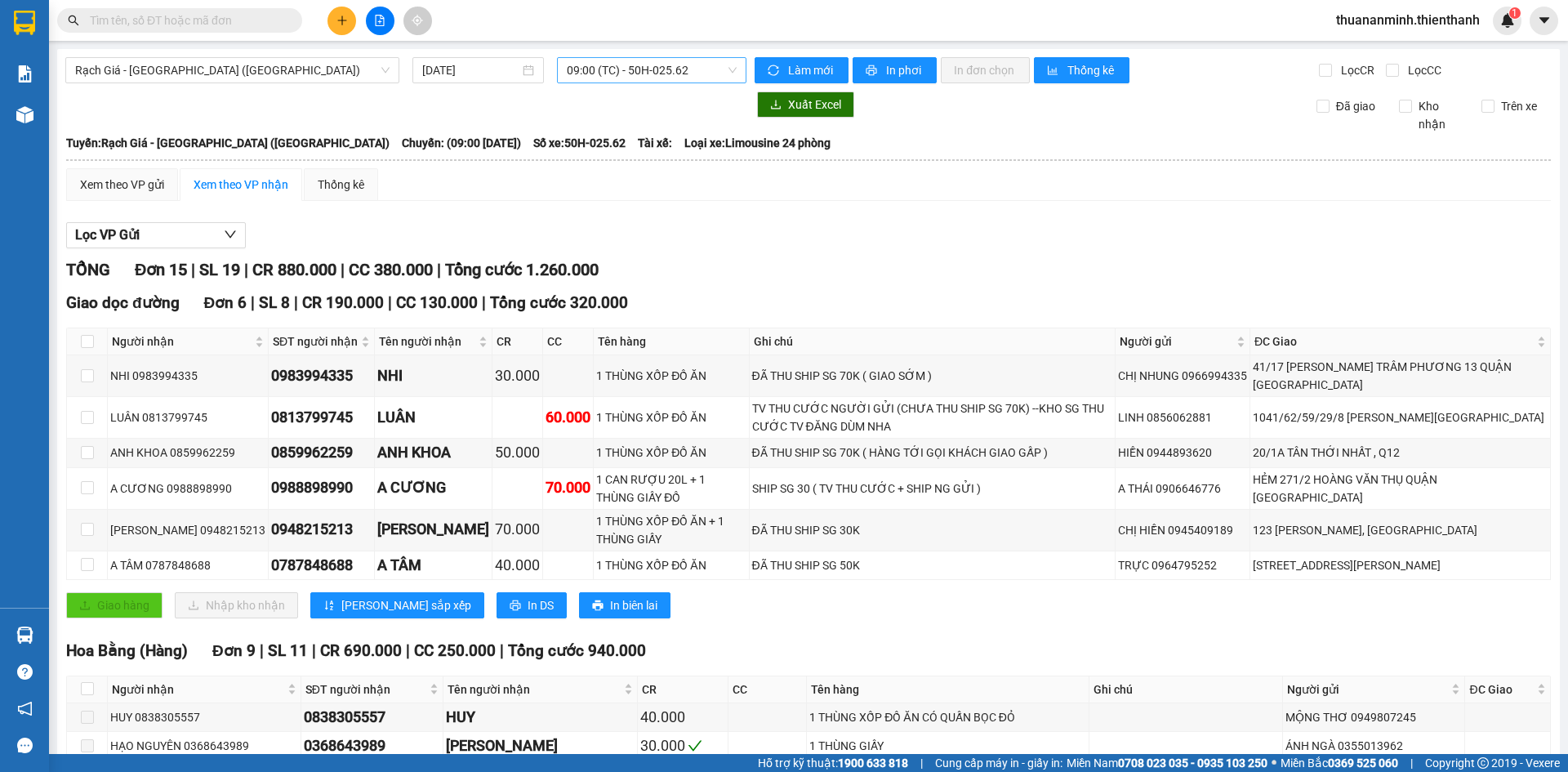
click at [640, 76] on span "09:00 (TC) - 50H-025.62" at bounding box center [651, 70] width 170 height 25
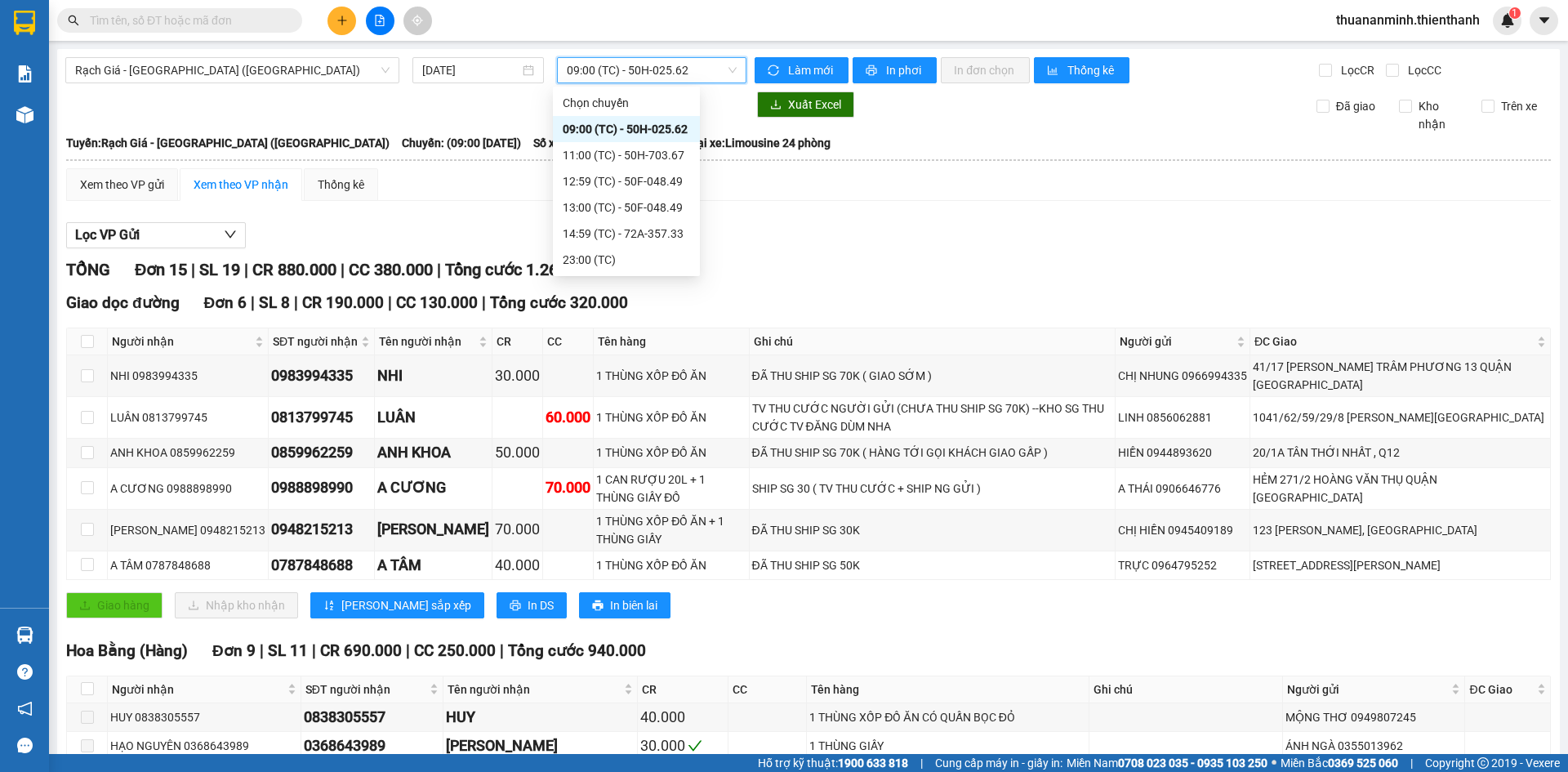
click at [648, 69] on span "09:00 (TC) - 50H-025.62" at bounding box center [651, 70] width 170 height 25
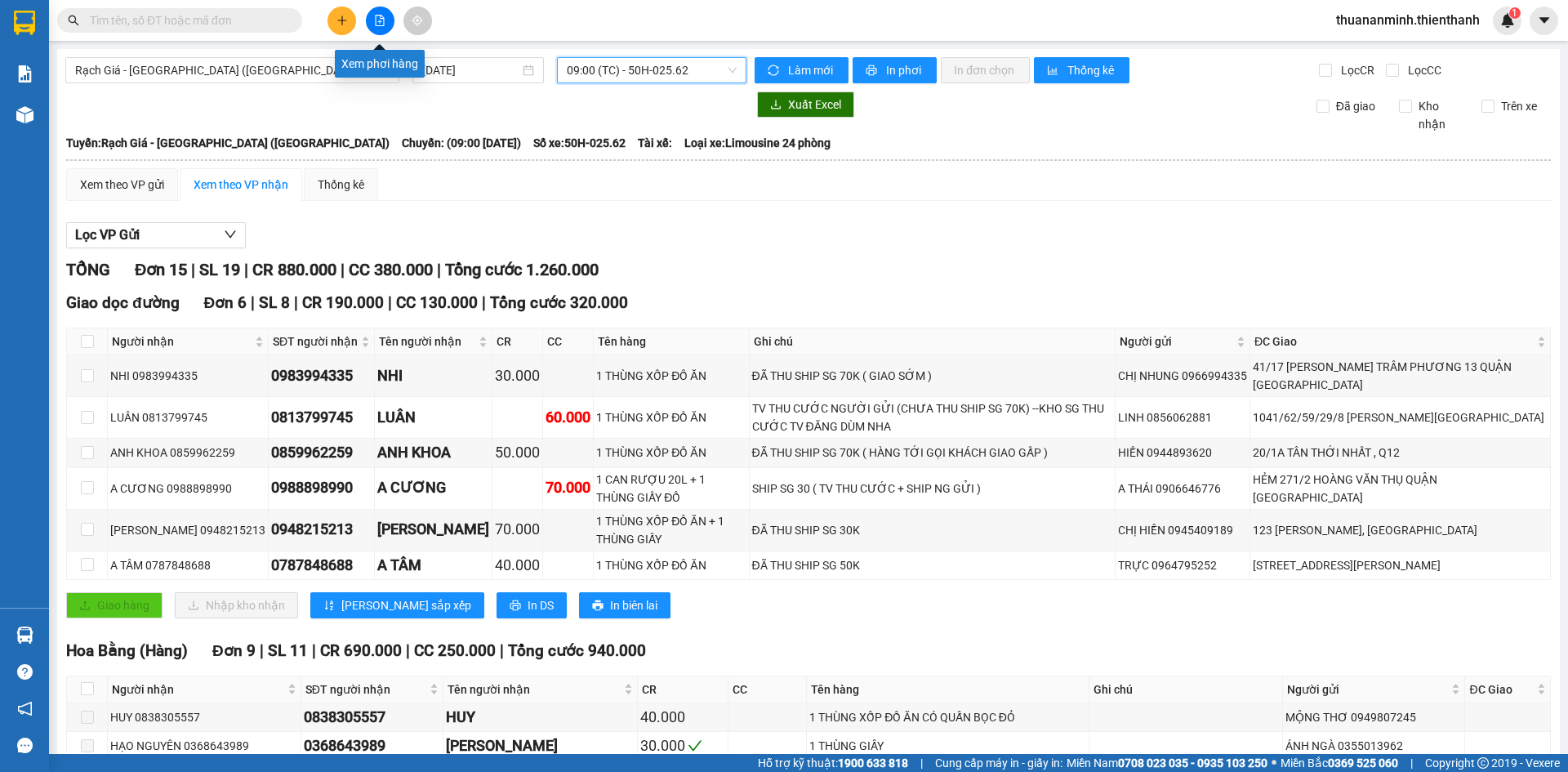
click at [381, 19] on icon "file-add" at bounding box center [379, 20] width 9 height 12
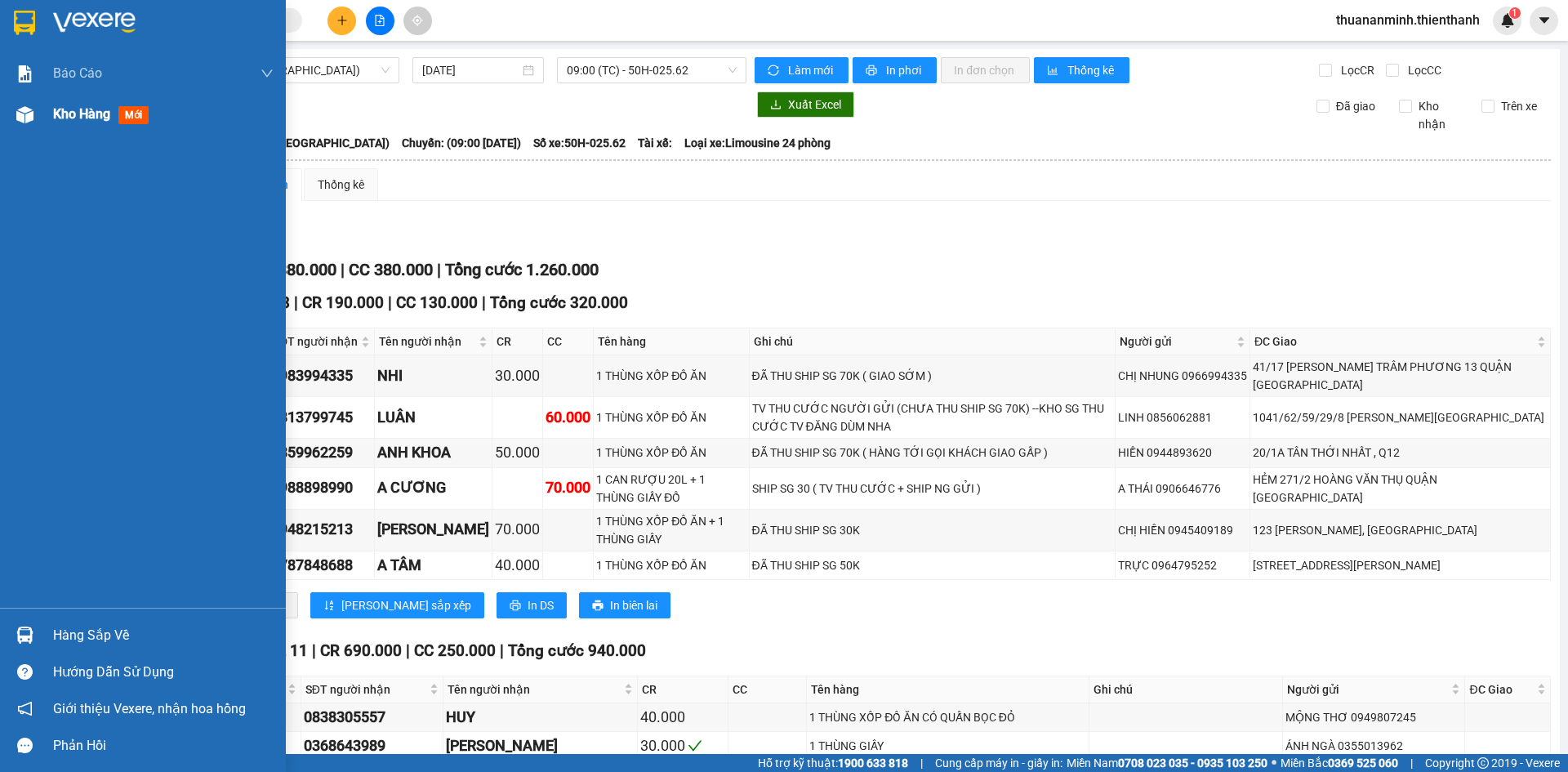
click at [88, 112] on span "Kho hàng" at bounding box center [82, 114] width 58 height 15
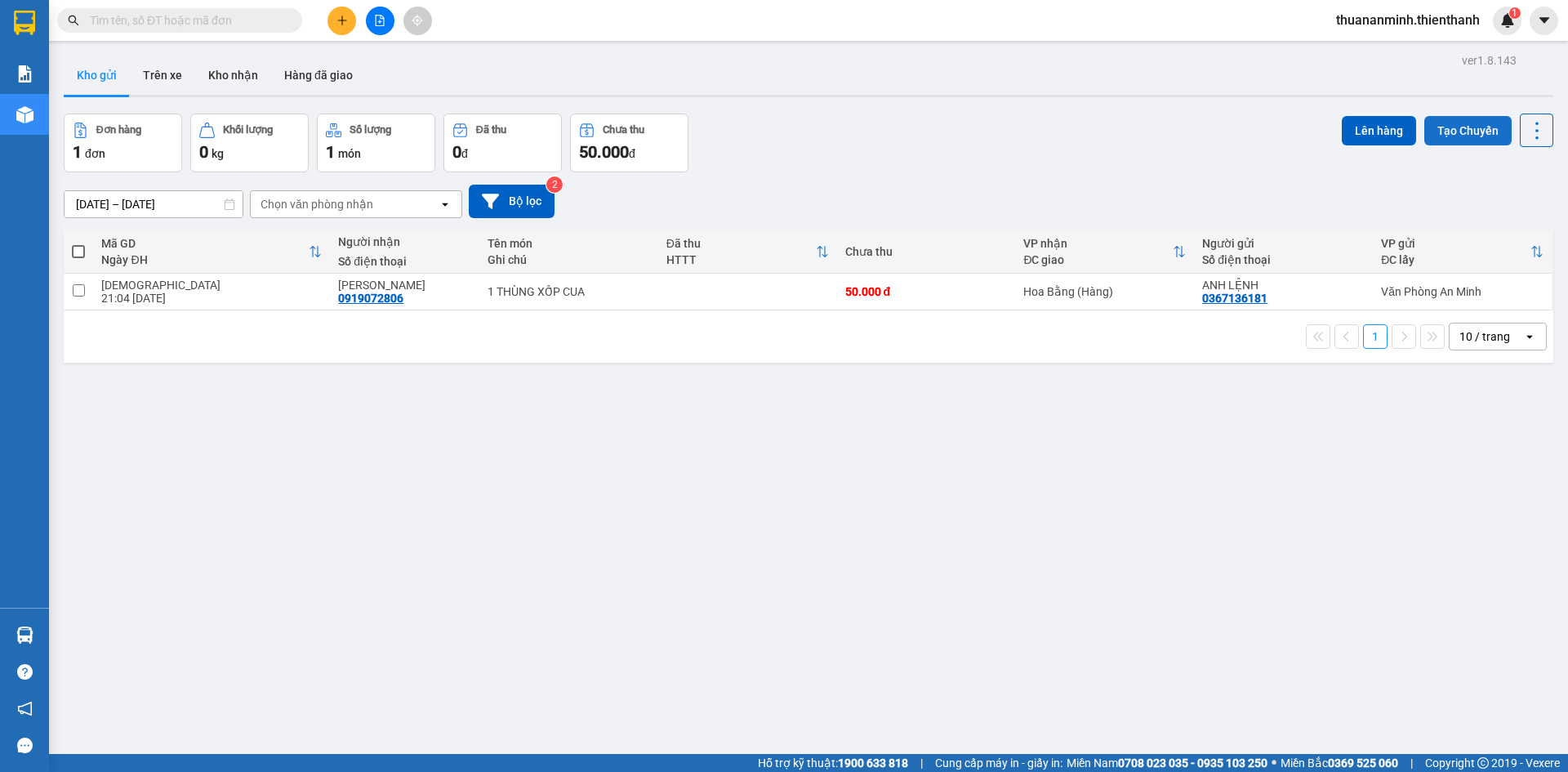
click at [1461, 136] on button "Tạo Chuyến" at bounding box center [1468, 131] width 87 height 30
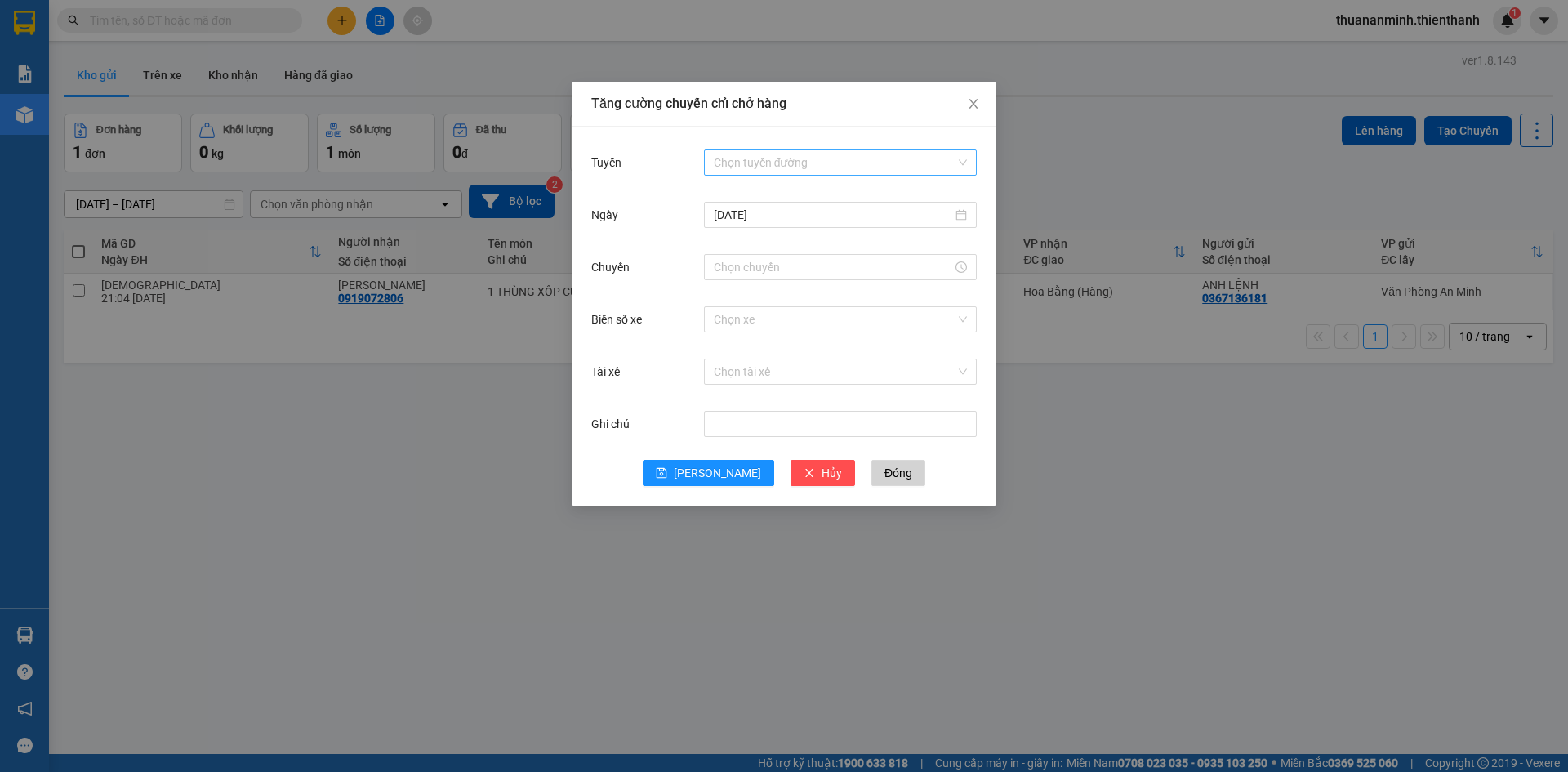
click at [857, 161] on input "Tuyến" at bounding box center [834, 163] width 242 height 25
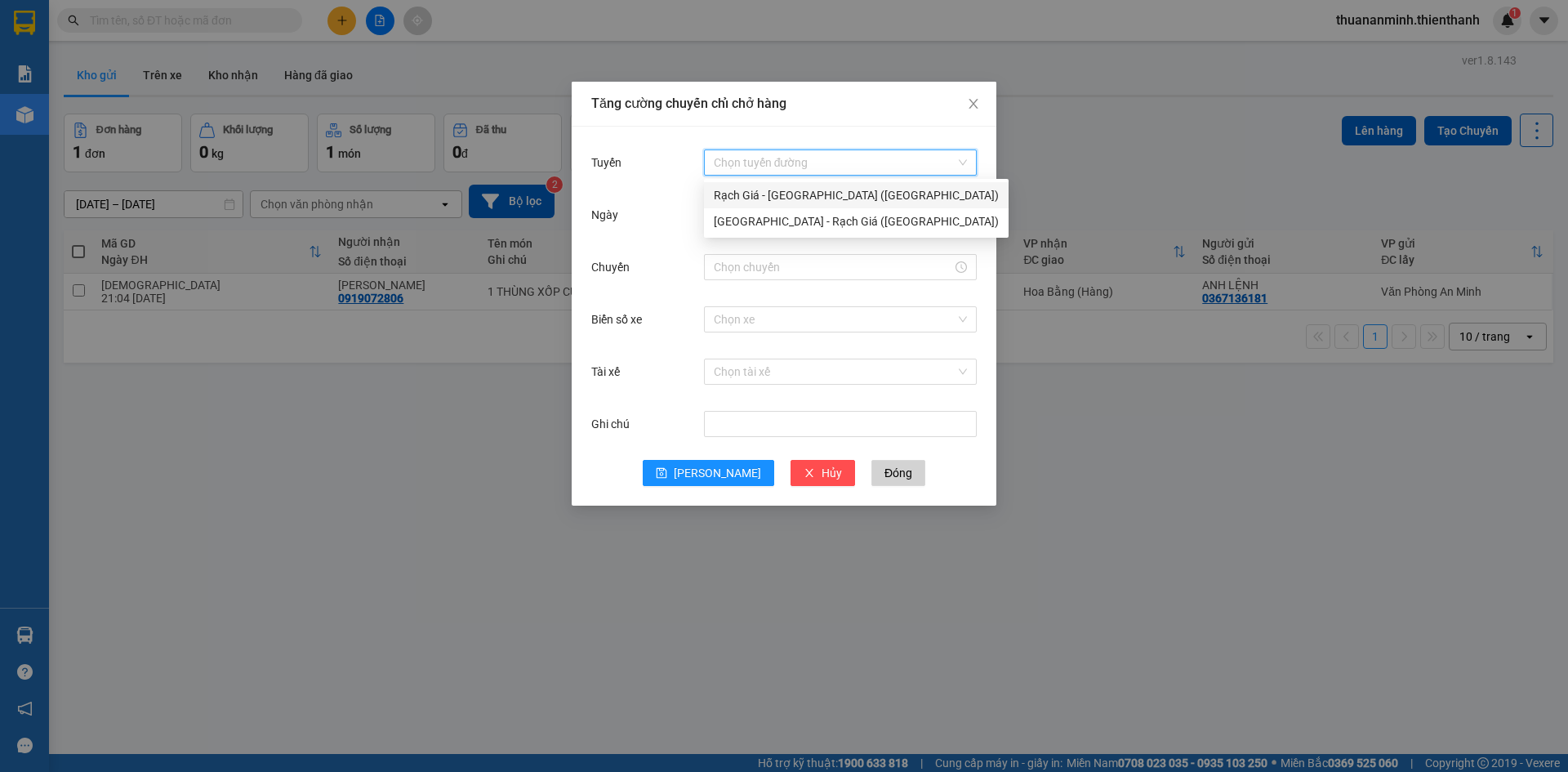
click at [854, 188] on div "Rạch Giá - [GEOGRAPHIC_DATA] ([GEOGRAPHIC_DATA])" at bounding box center [856, 195] width 285 height 18
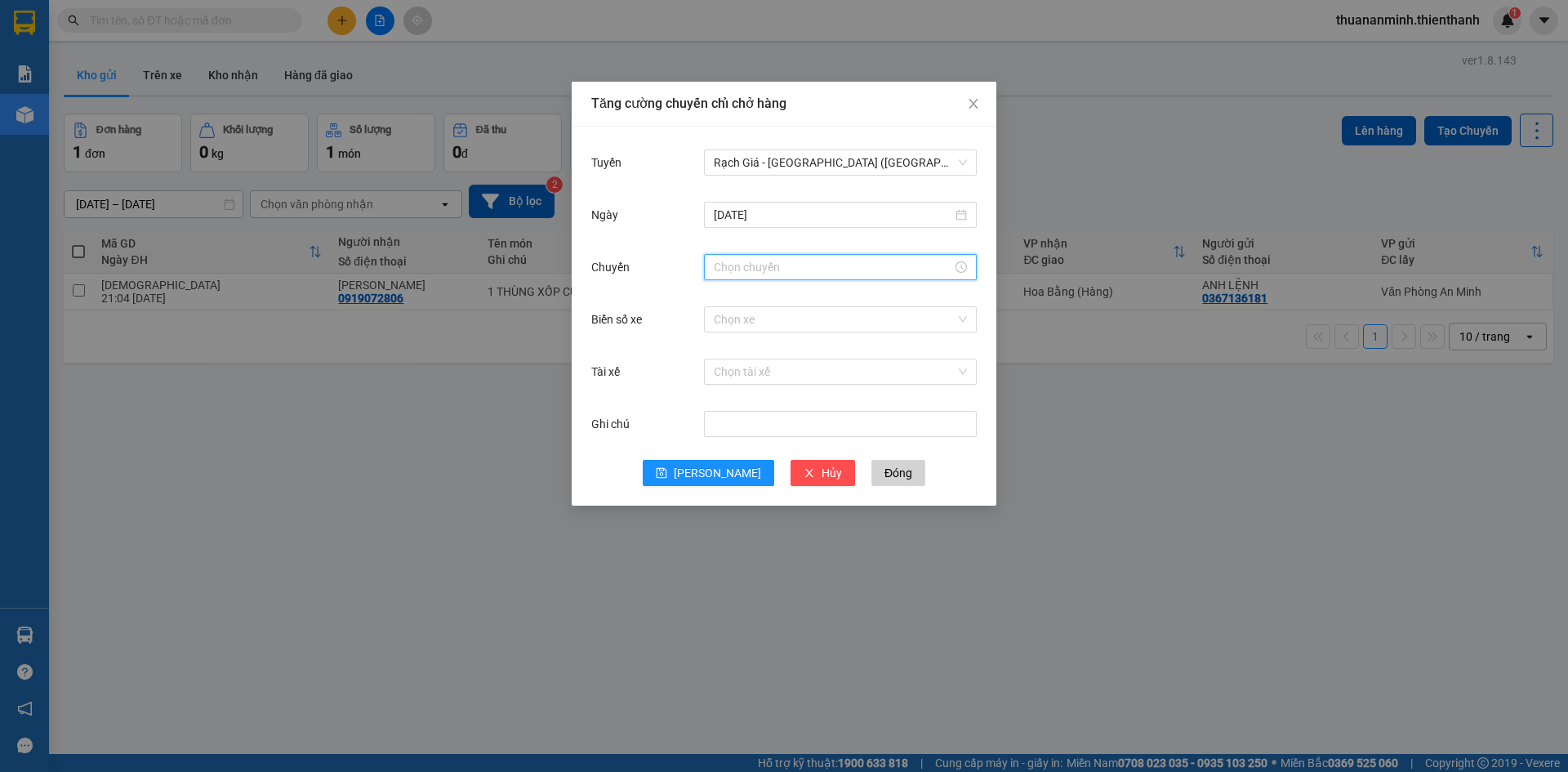
click at [827, 269] on input "Chuyến" at bounding box center [832, 267] width 238 height 18
click at [720, 336] on div "23" at bounding box center [727, 334] width 46 height 23
click at [769, 342] on div "59" at bounding box center [773, 341] width 45 height 23
type input "23:59"
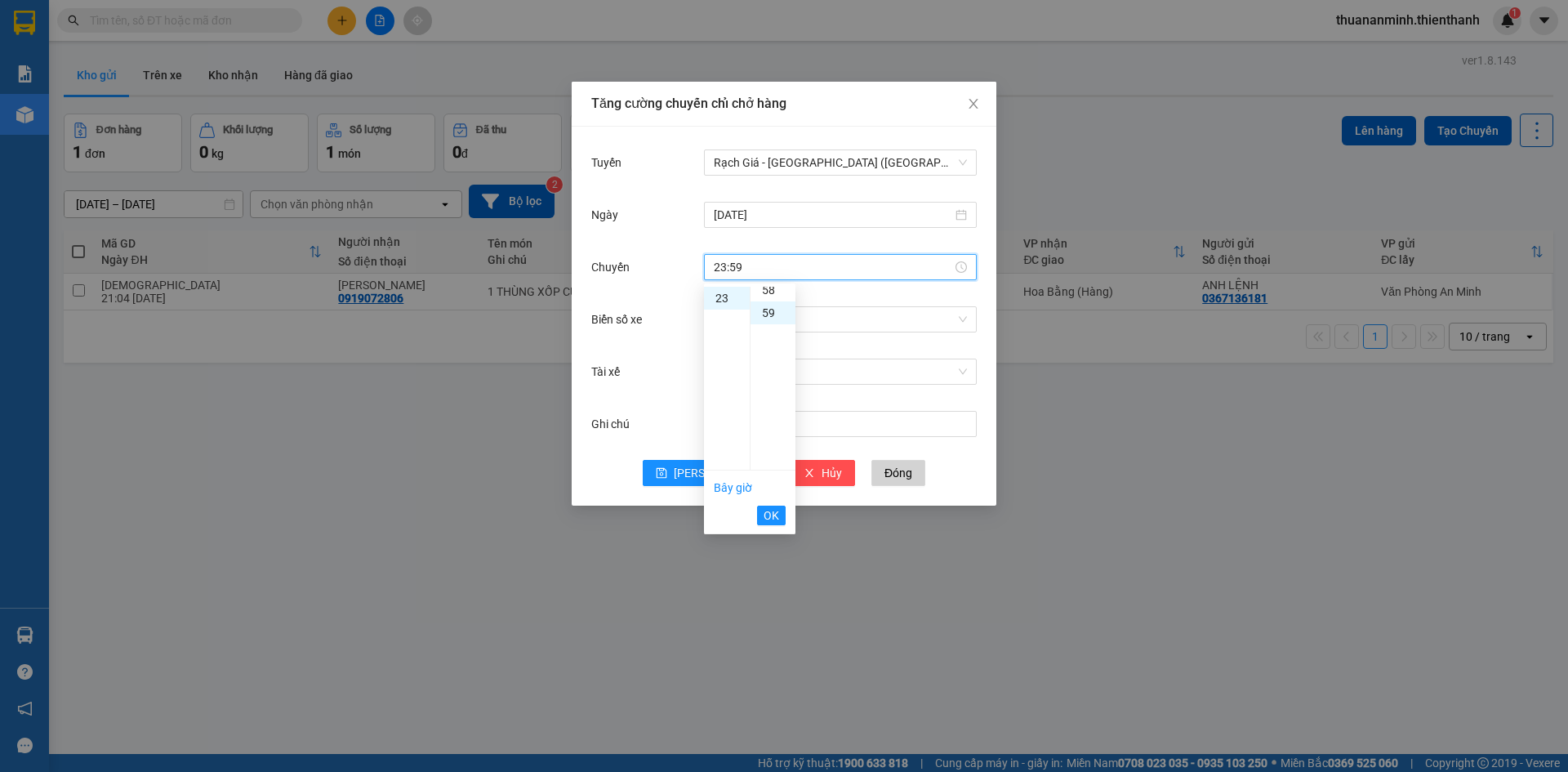
scroll to position [1349, 0]
click at [772, 506] on button "OK" at bounding box center [772, 516] width 29 height 19
click at [832, 317] on input "Biển số xe" at bounding box center [834, 320] width 242 height 25
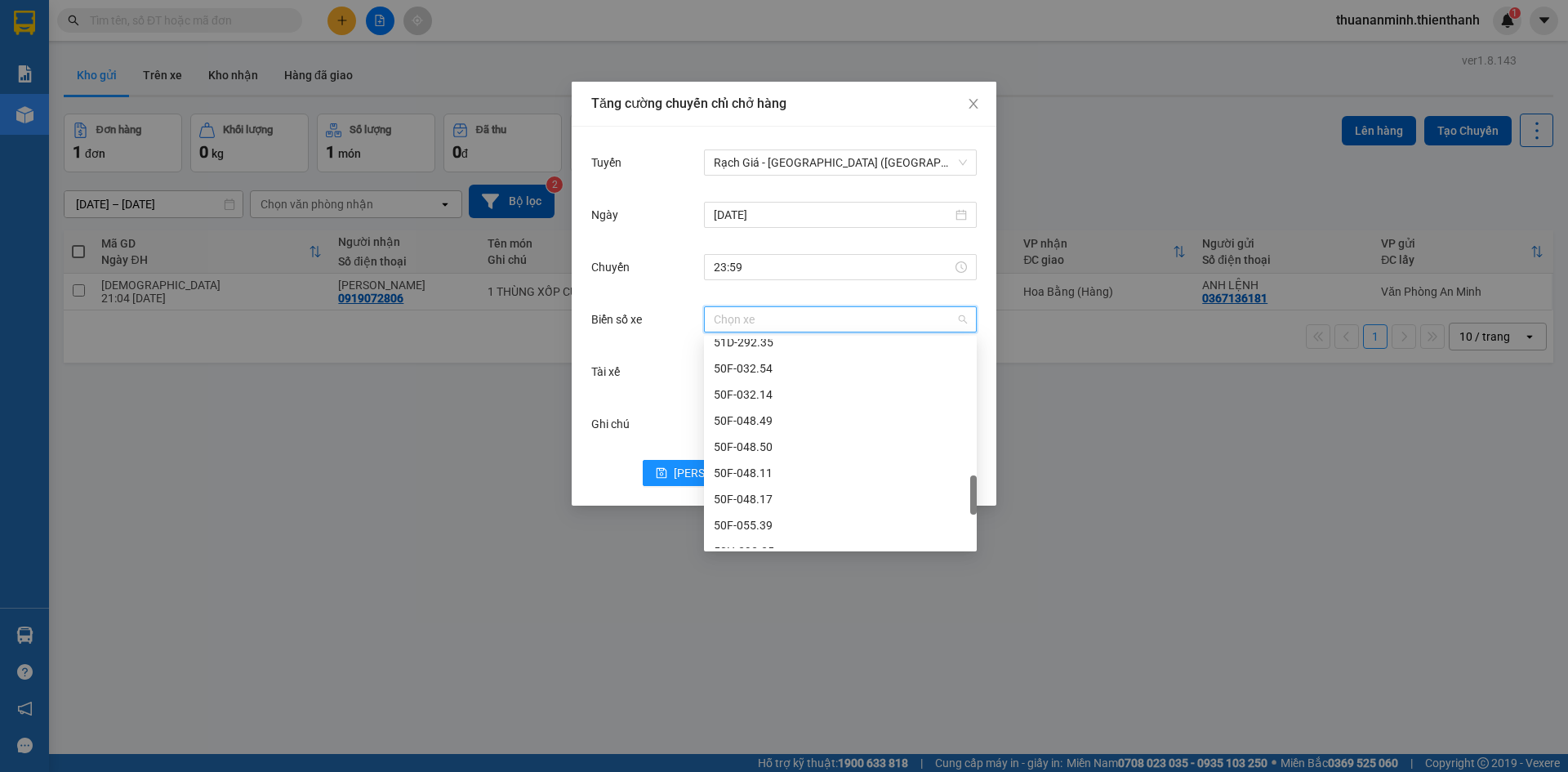
scroll to position [980, 0]
click at [751, 361] on div "50F-048.50" at bounding box center [840, 365] width 253 height 18
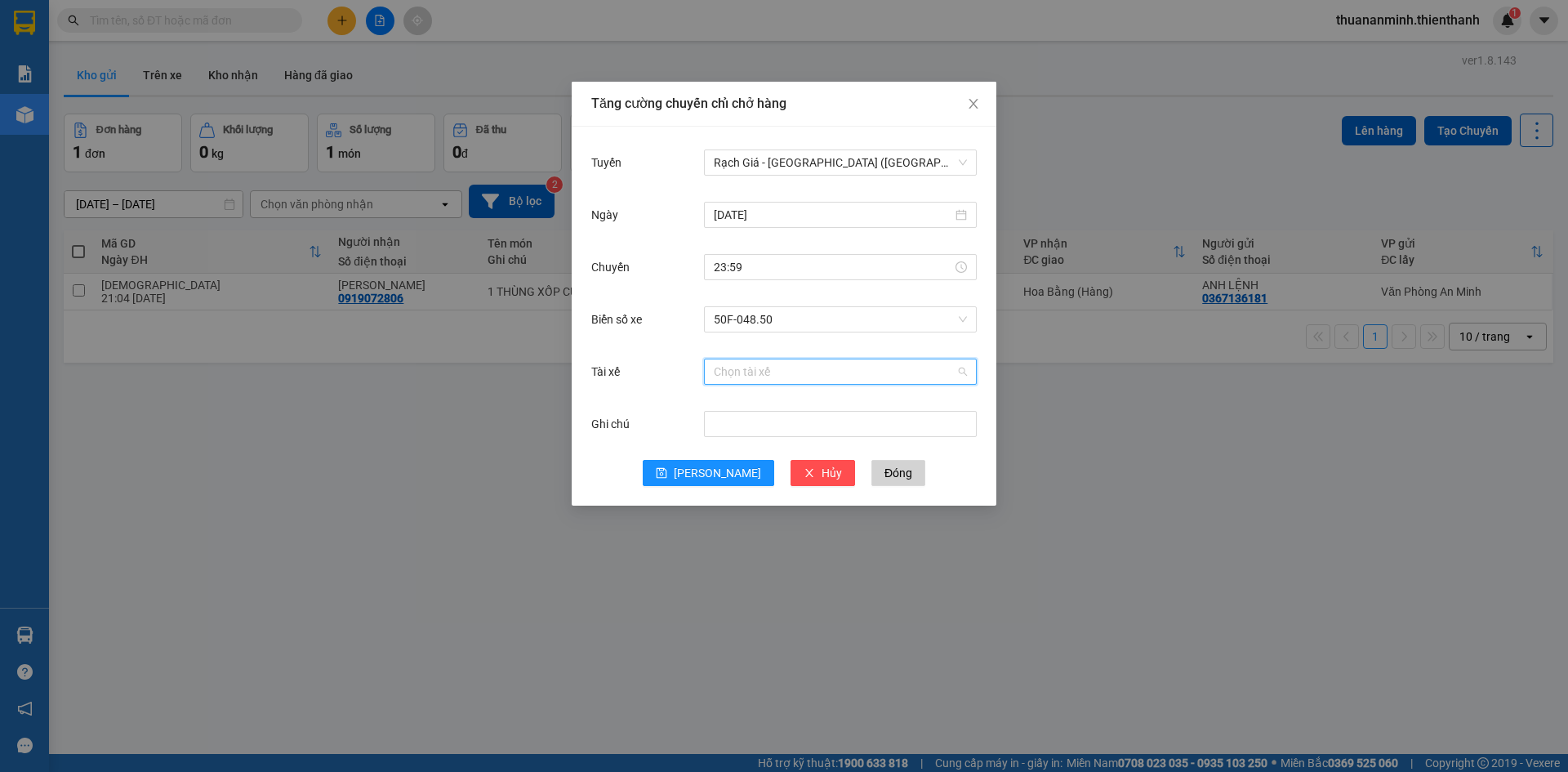
click at [802, 382] on input "Tài xế" at bounding box center [834, 372] width 242 height 25
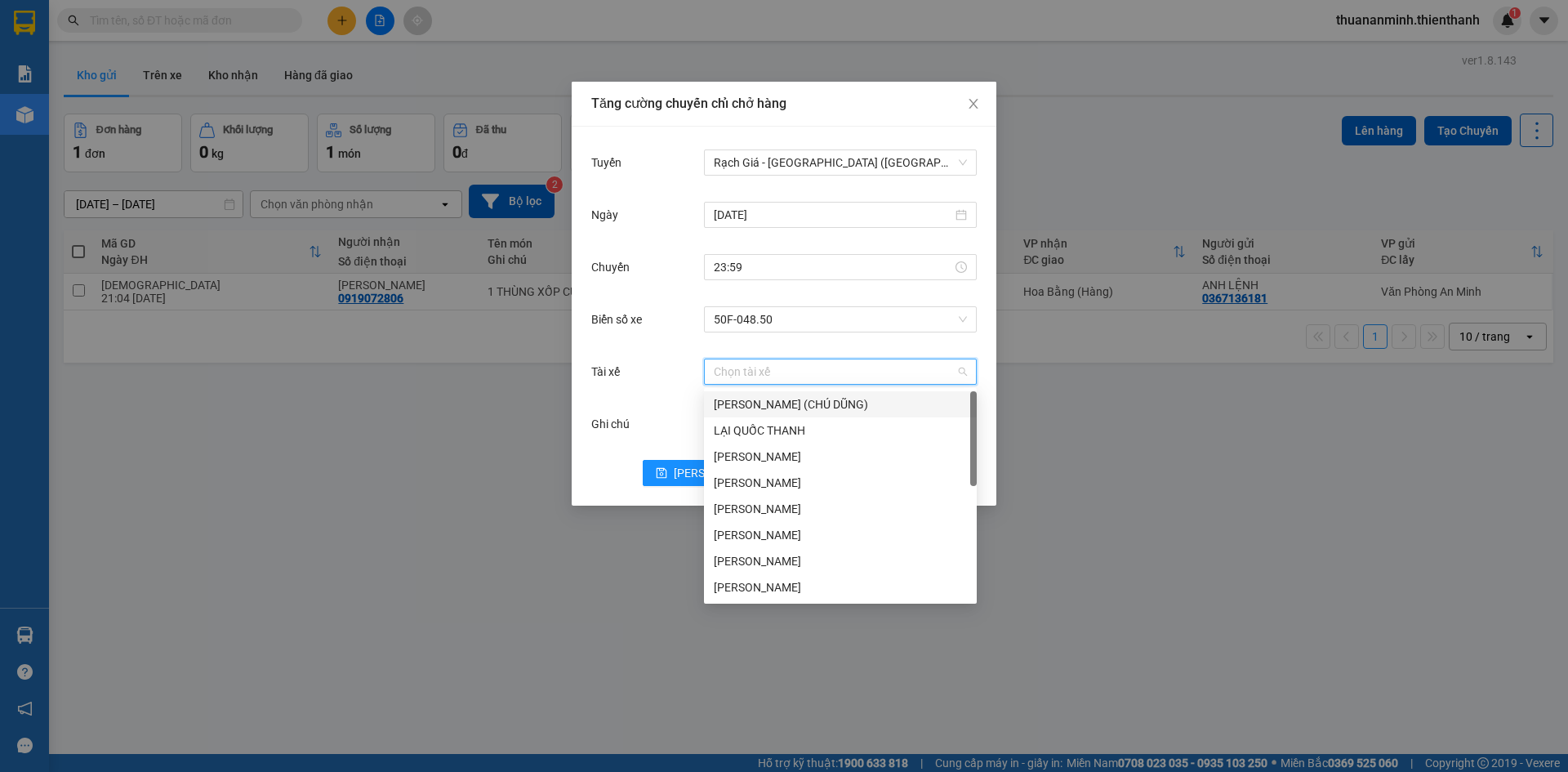
click at [1131, 472] on div "Tăng cường chuyến chỉ chở hàng Tuyến Rạch Giá - [GEOGRAPHIC_DATA] ([GEOGRAPHIC_…" at bounding box center [784, 386] width 1568 height 772
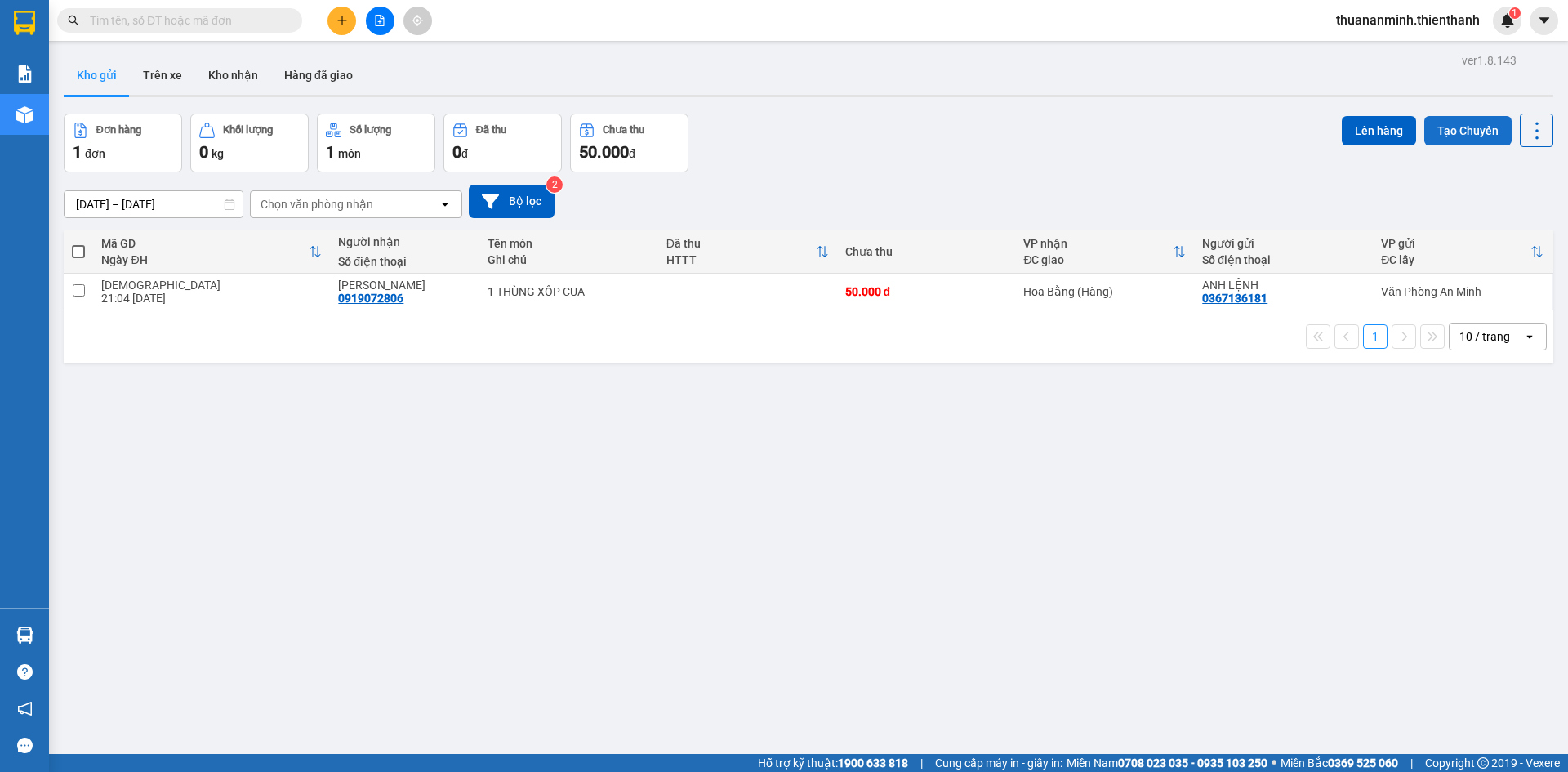
click at [1450, 120] on button "Tạo Chuyến" at bounding box center [1468, 131] width 87 height 30
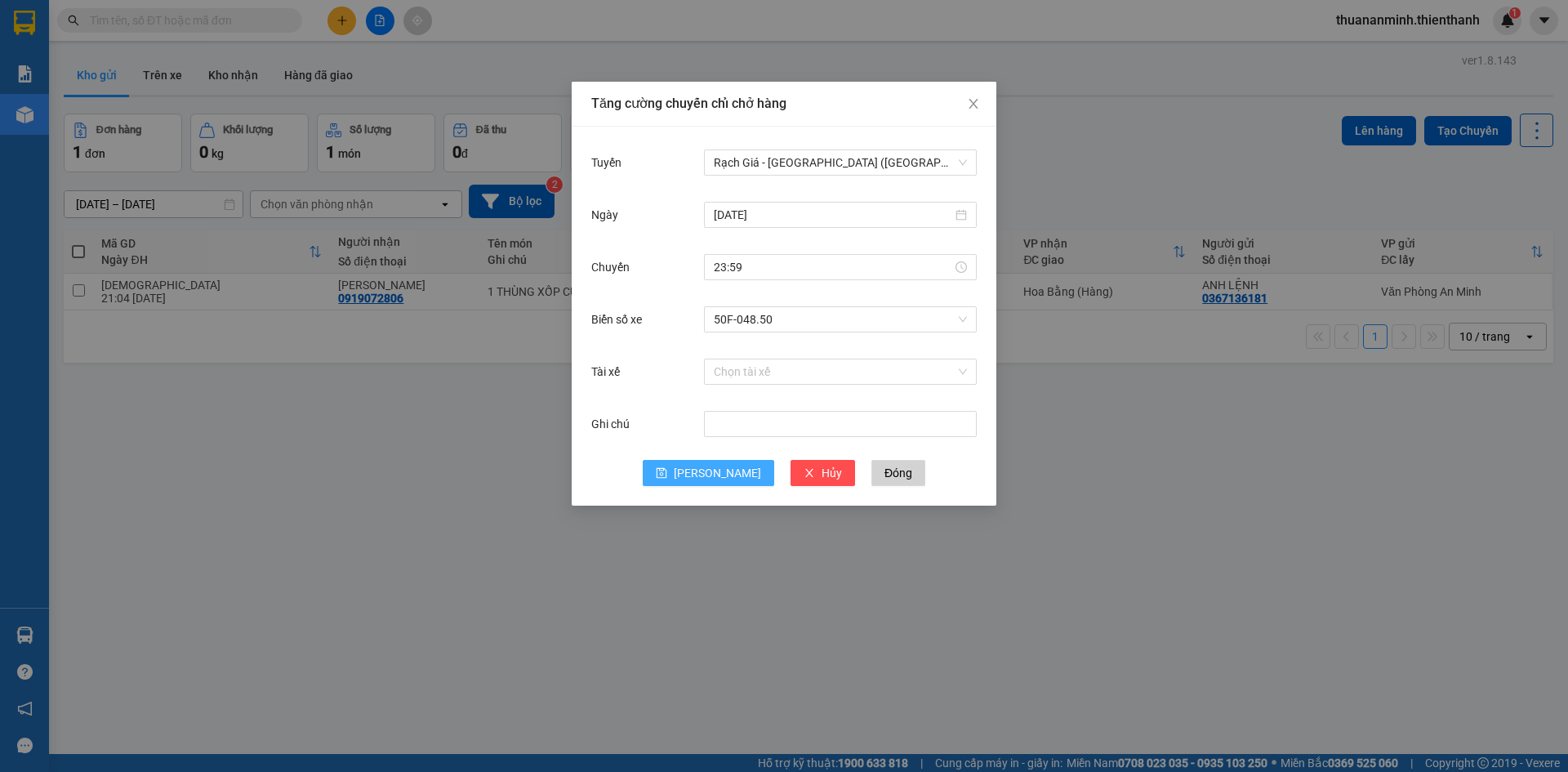
click at [713, 473] on span "[PERSON_NAME]" at bounding box center [717, 472] width 87 height 18
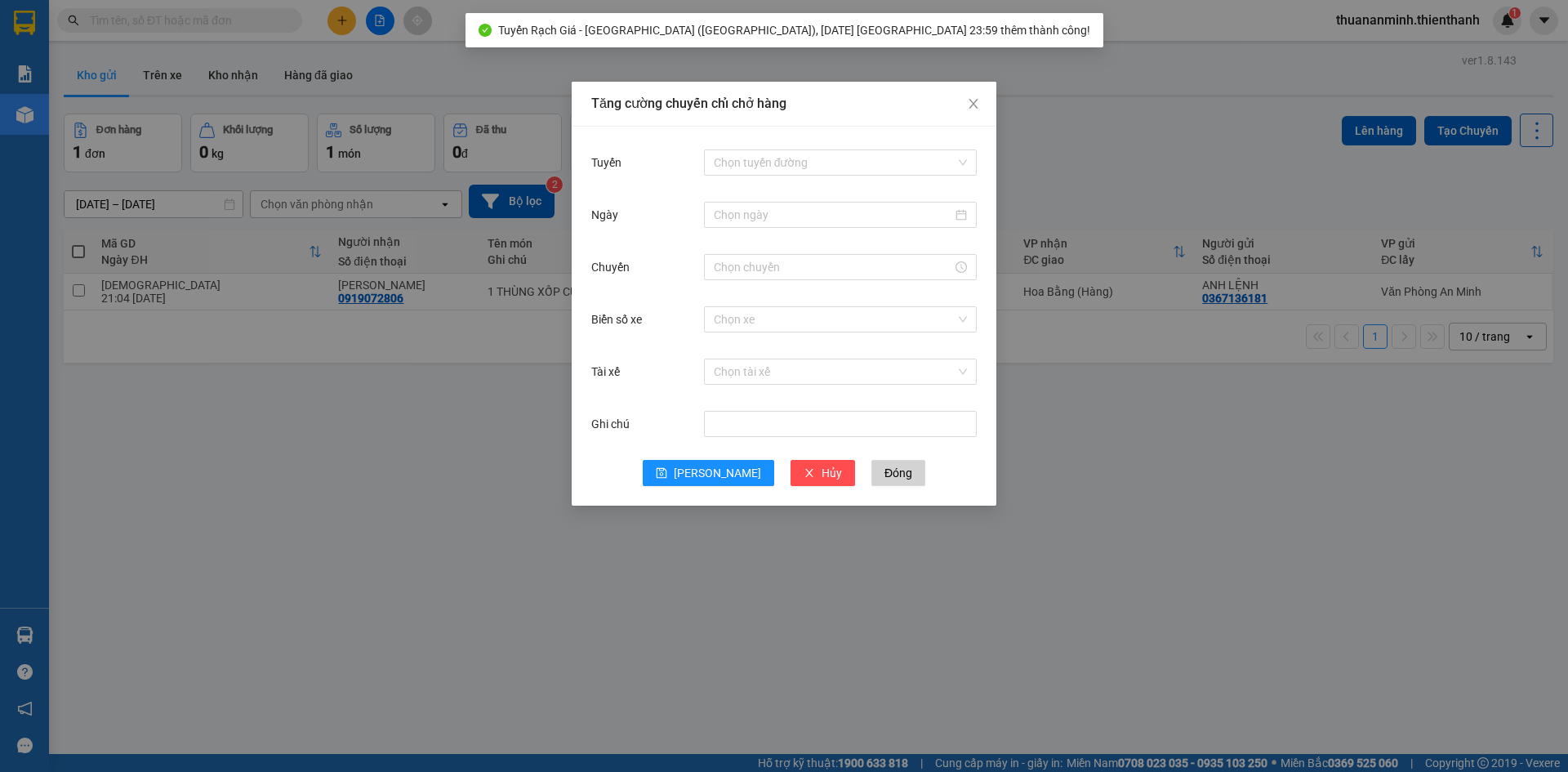
click at [1258, 366] on div "Tăng cường chuyến chỉ chở hàng Tuyến Chọn tuyến đường Ngày Chuyến Biển số xe Ch…" at bounding box center [784, 386] width 1568 height 772
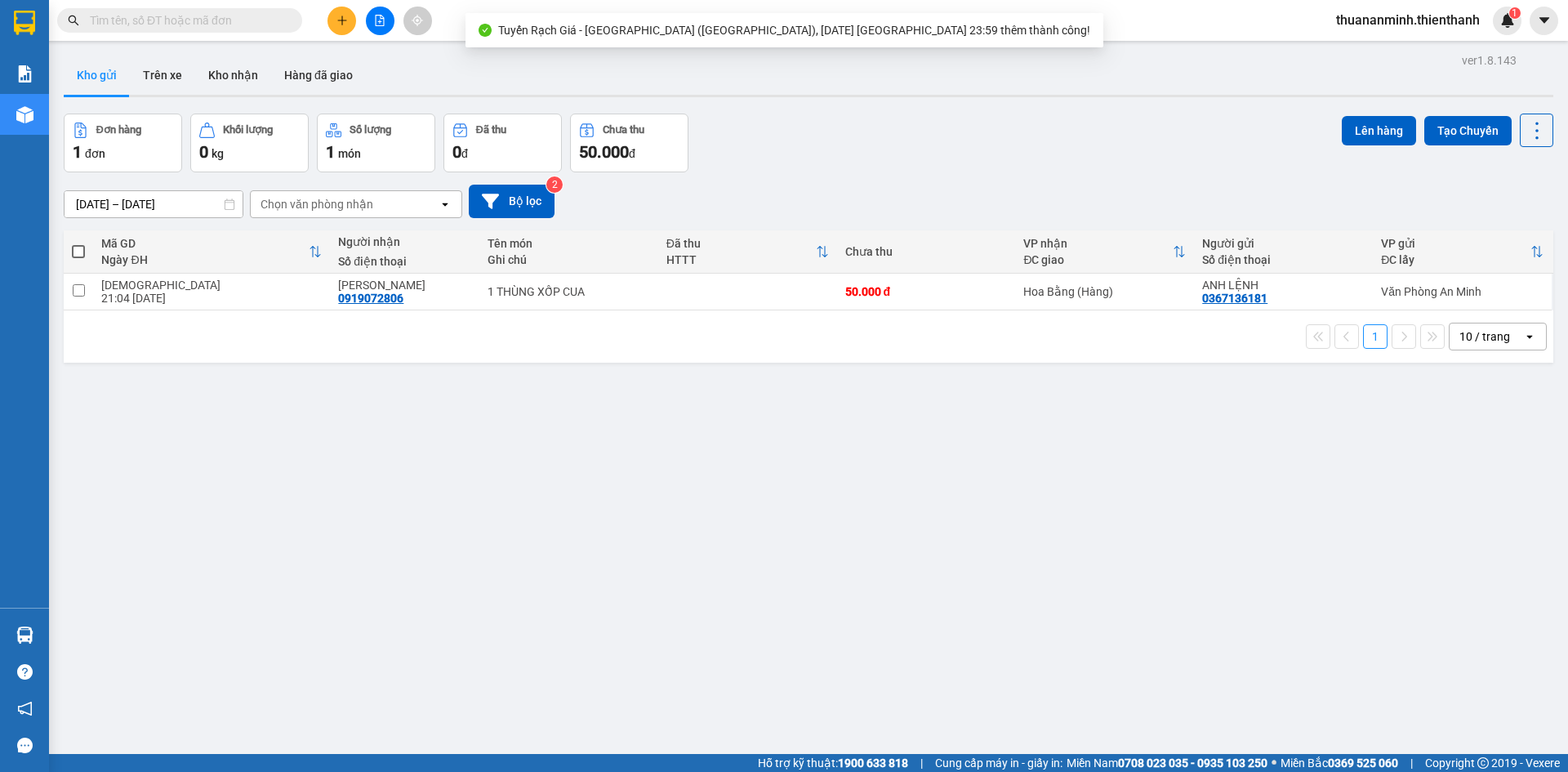
click at [83, 252] on span at bounding box center [79, 252] width 13 height 13
click at [79, 243] on input "checkbox" at bounding box center [79, 243] width 0 height 0
checkbox input "true"
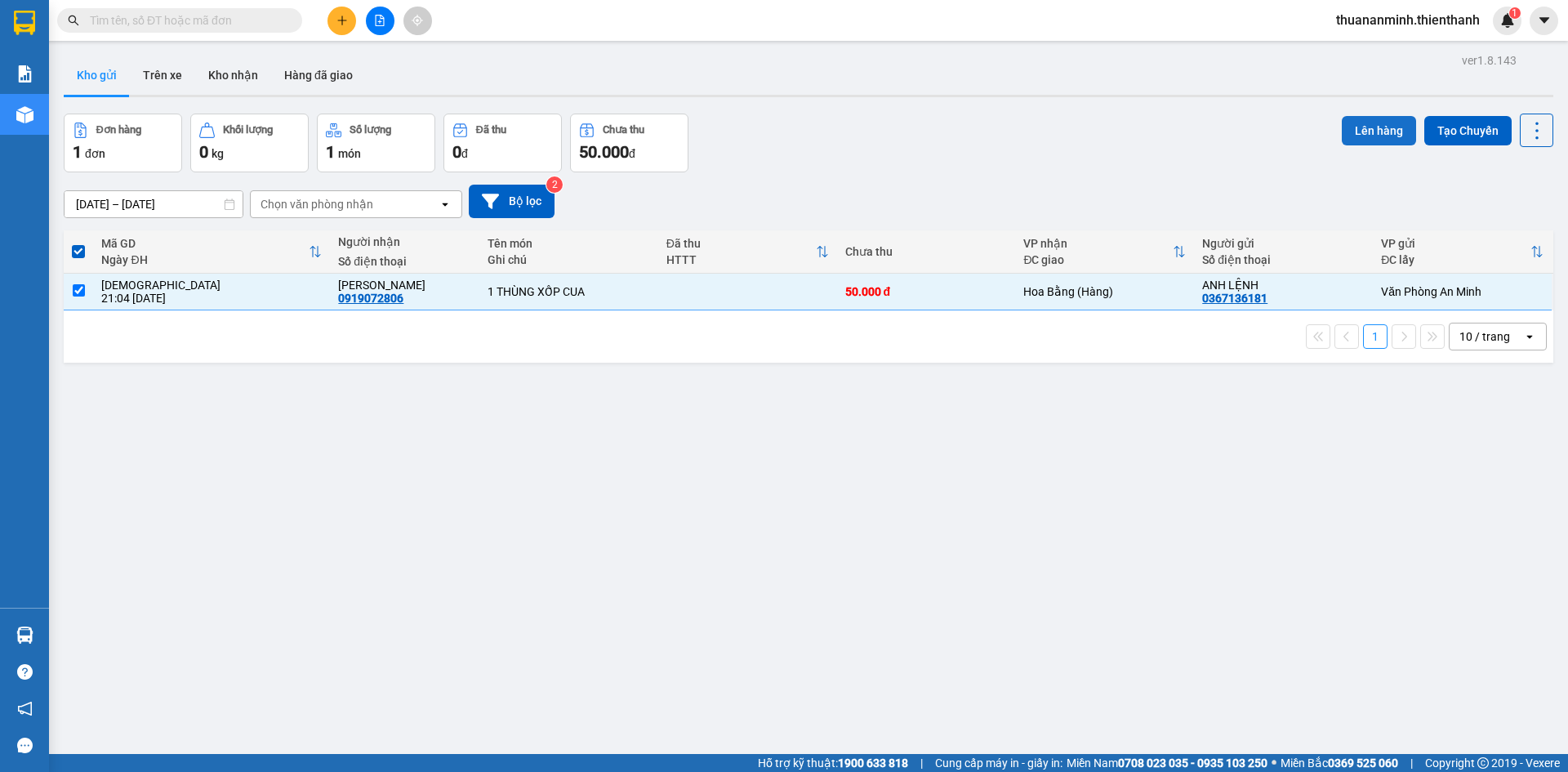
click at [1359, 126] on button "Lên hàng" at bounding box center [1379, 131] width 74 height 30
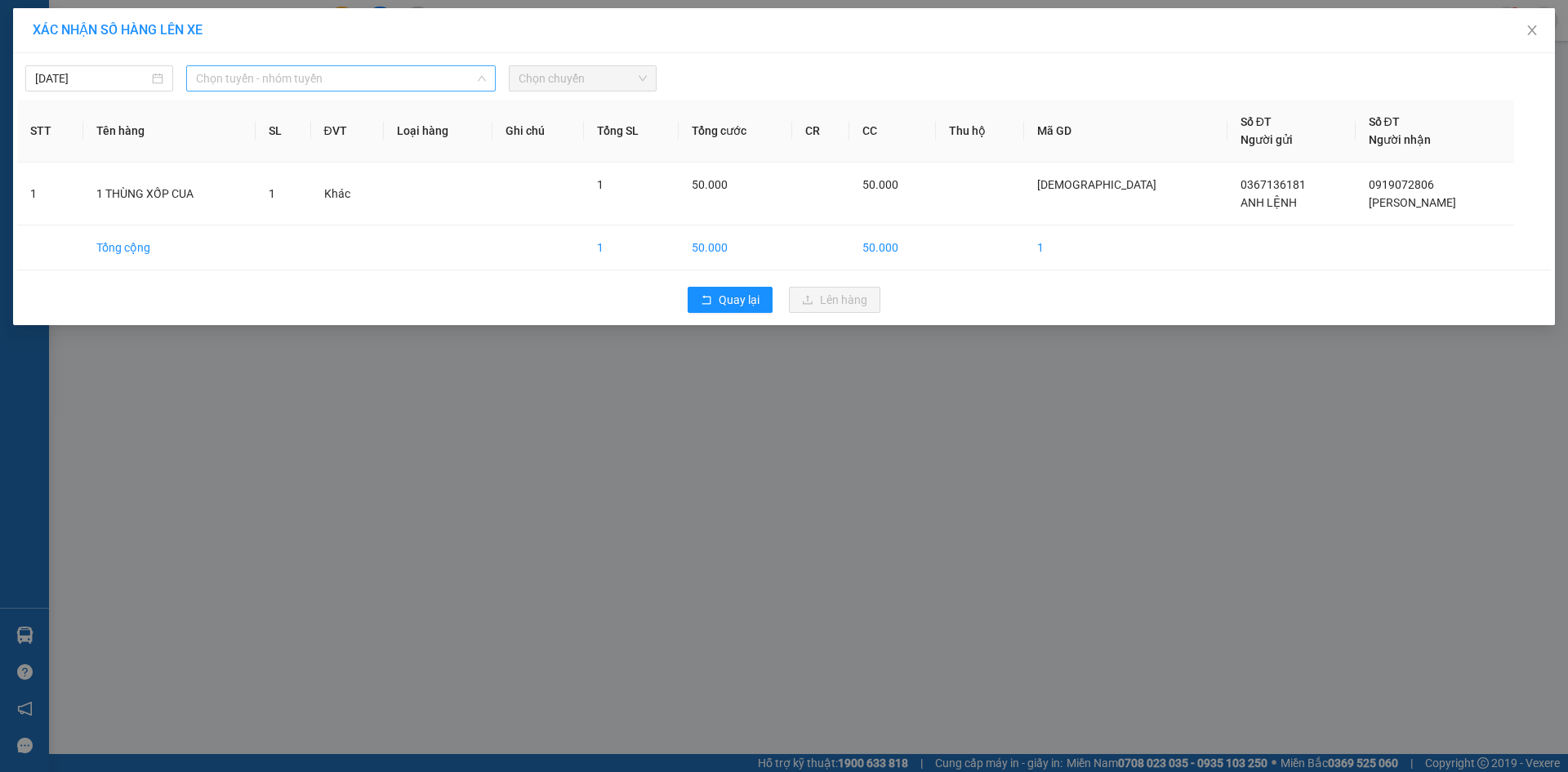
click at [350, 74] on span "Chọn tuyến - nhóm tuyến" at bounding box center [341, 79] width 290 height 25
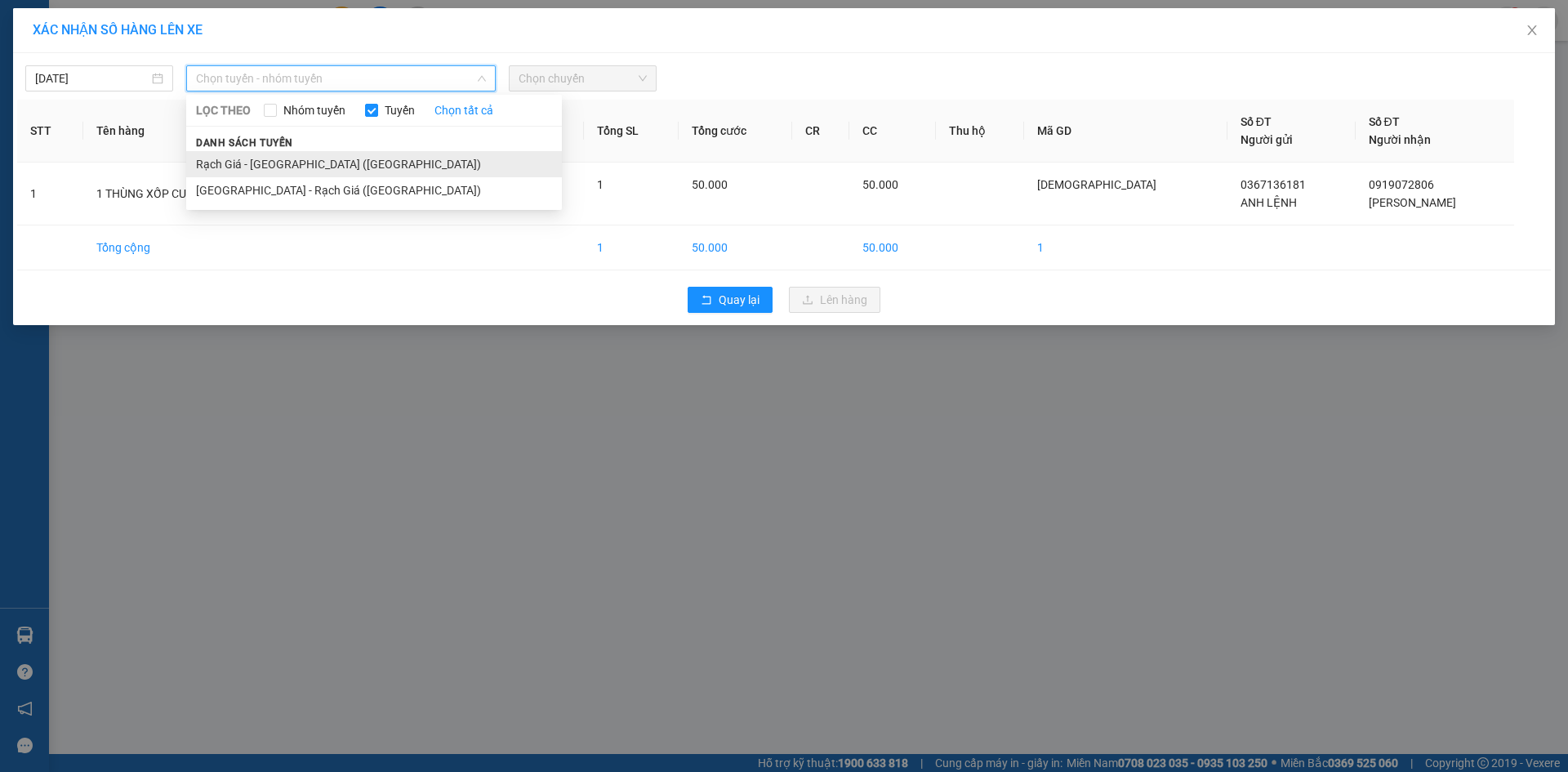
click at [271, 158] on li "Rạch Giá - [GEOGRAPHIC_DATA] ([GEOGRAPHIC_DATA])" at bounding box center [374, 163] width 375 height 26
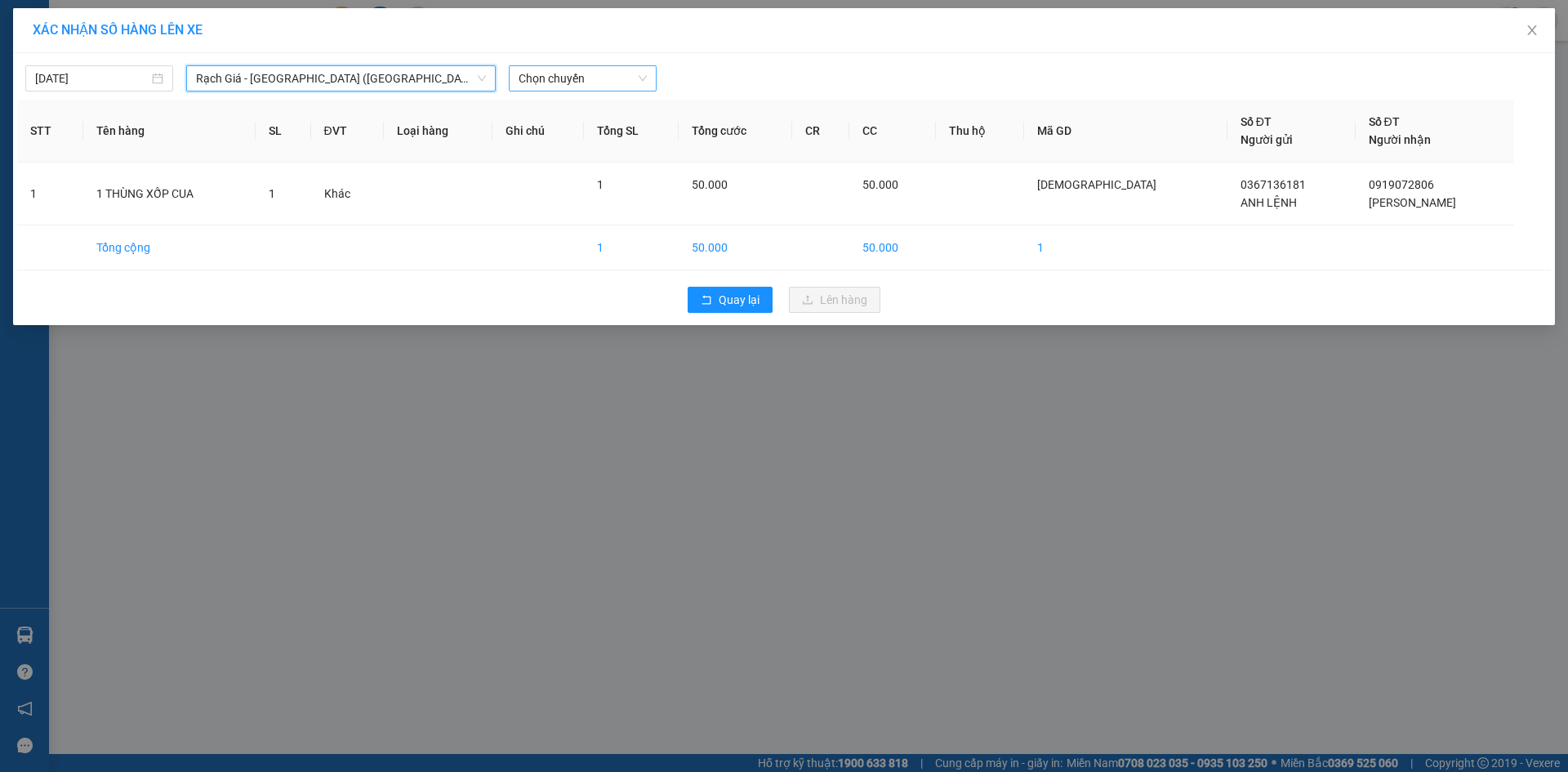
click at [593, 83] on span "Chọn chuyến" at bounding box center [583, 79] width 129 height 25
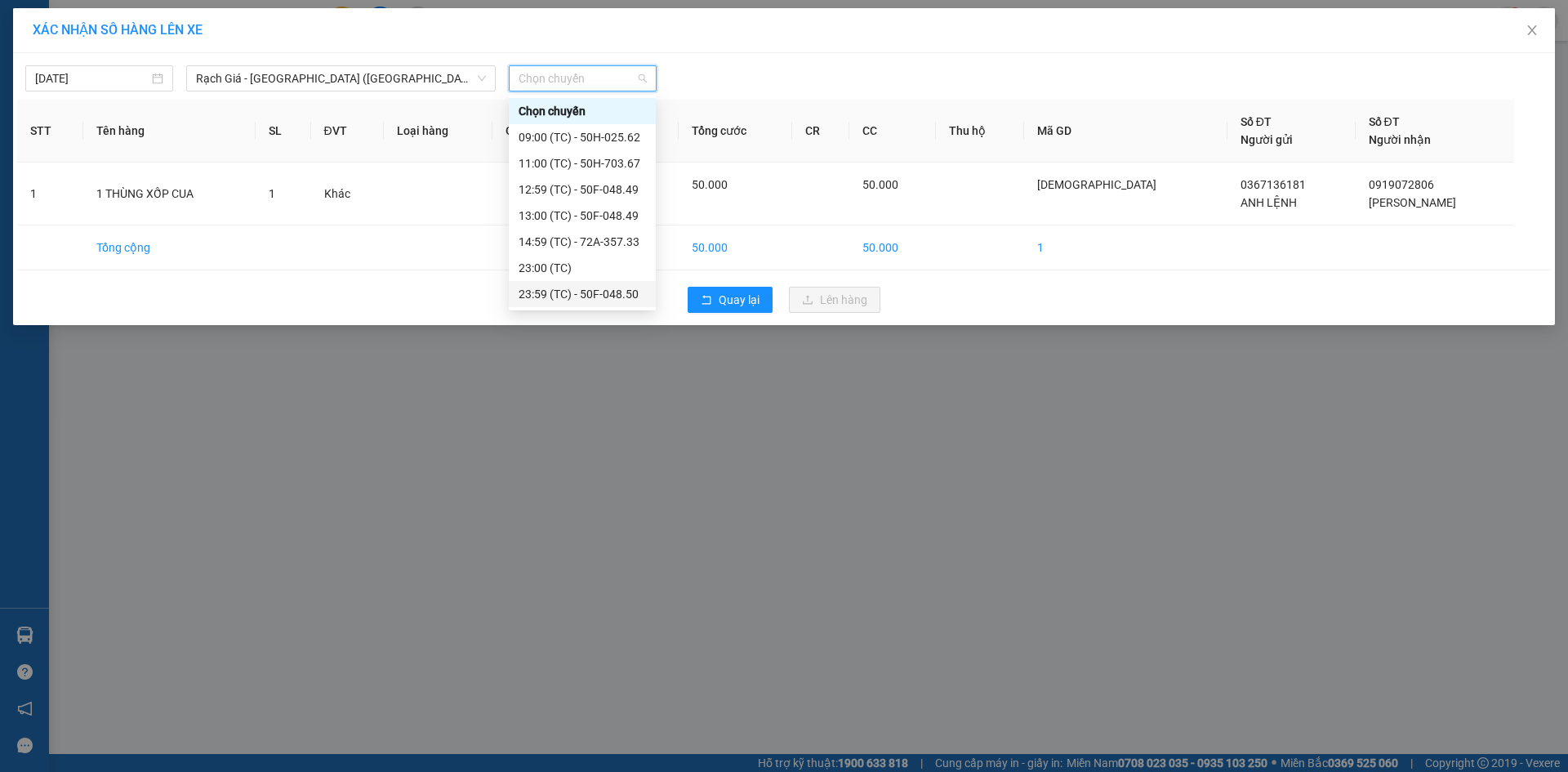
click at [604, 298] on div "23:59 (TC) - 50F-048.50" at bounding box center [582, 294] width 128 height 18
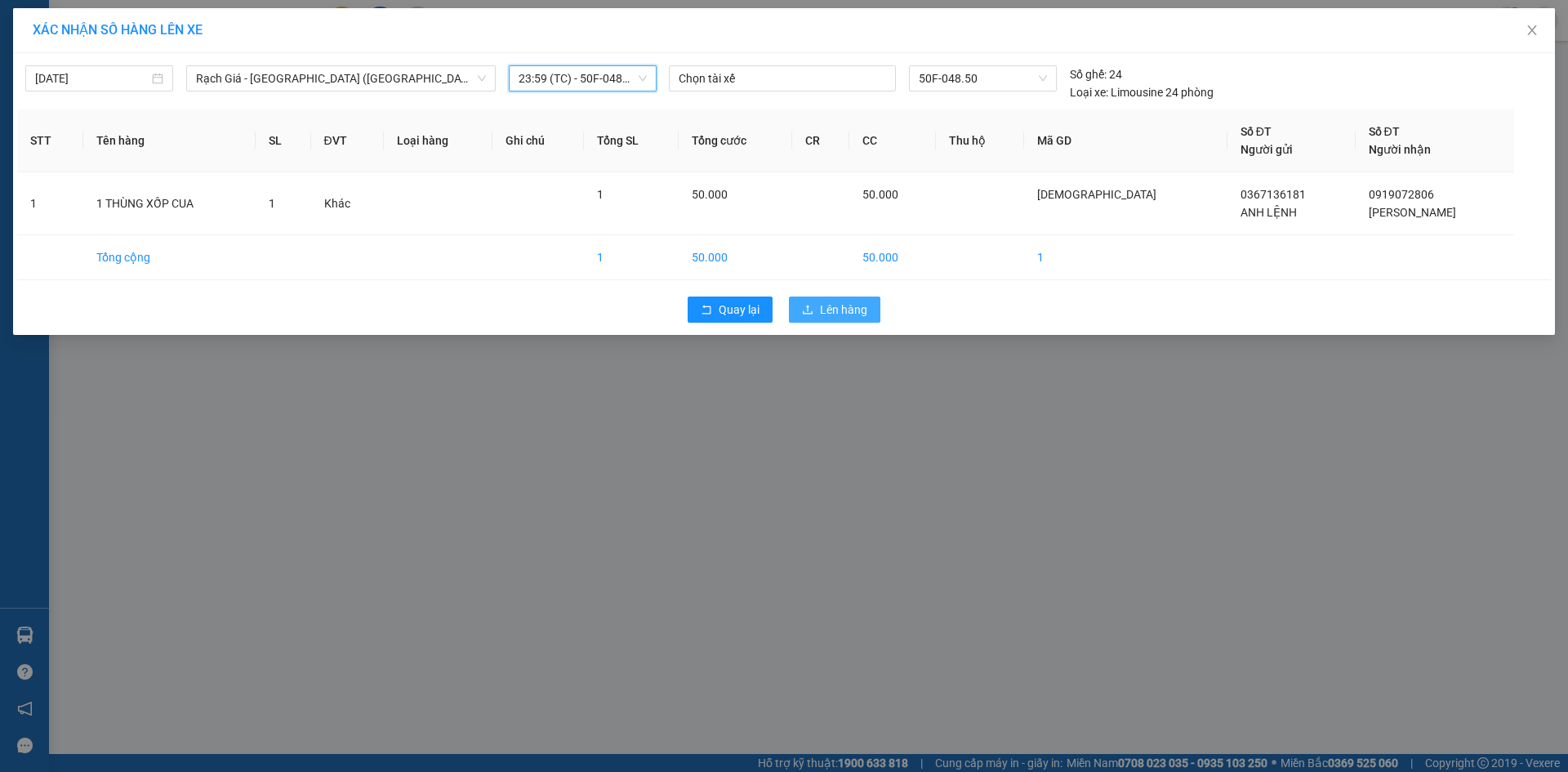
click at [860, 301] on span "Lên hàng" at bounding box center [843, 309] width 47 height 18
